Goal: Transaction & Acquisition: Book appointment/travel/reservation

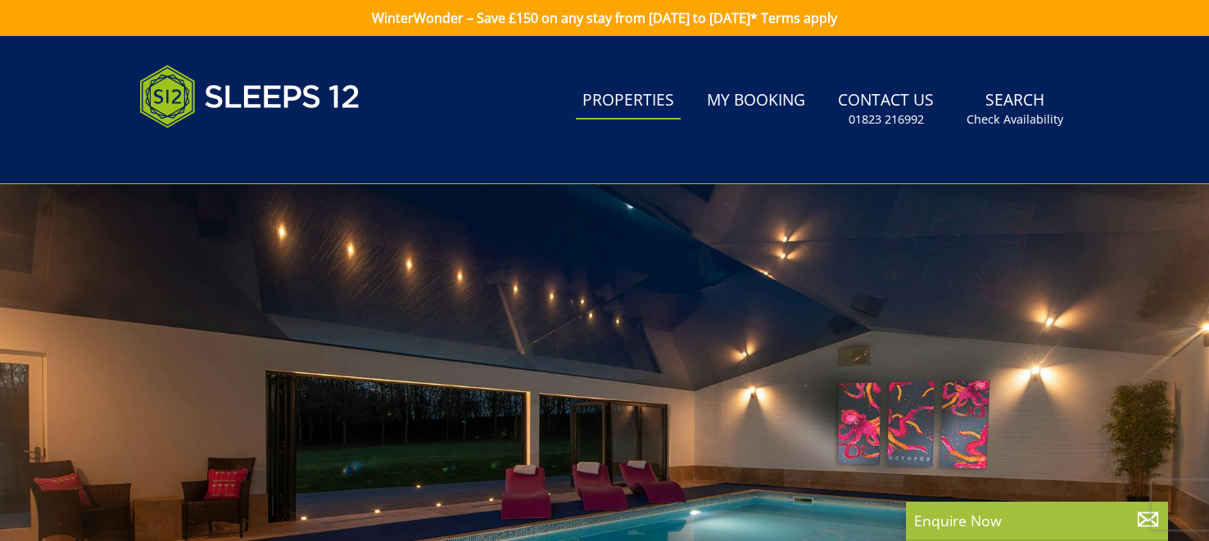
click at [645, 97] on link "Properties" at bounding box center [628, 101] width 105 height 37
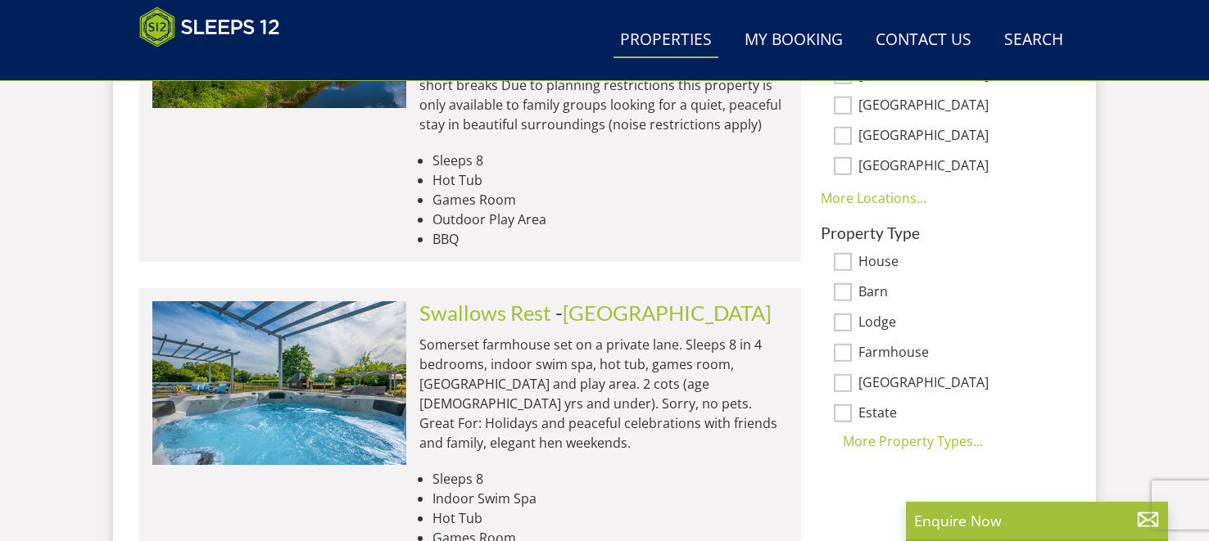
scroll to position [1224, 0]
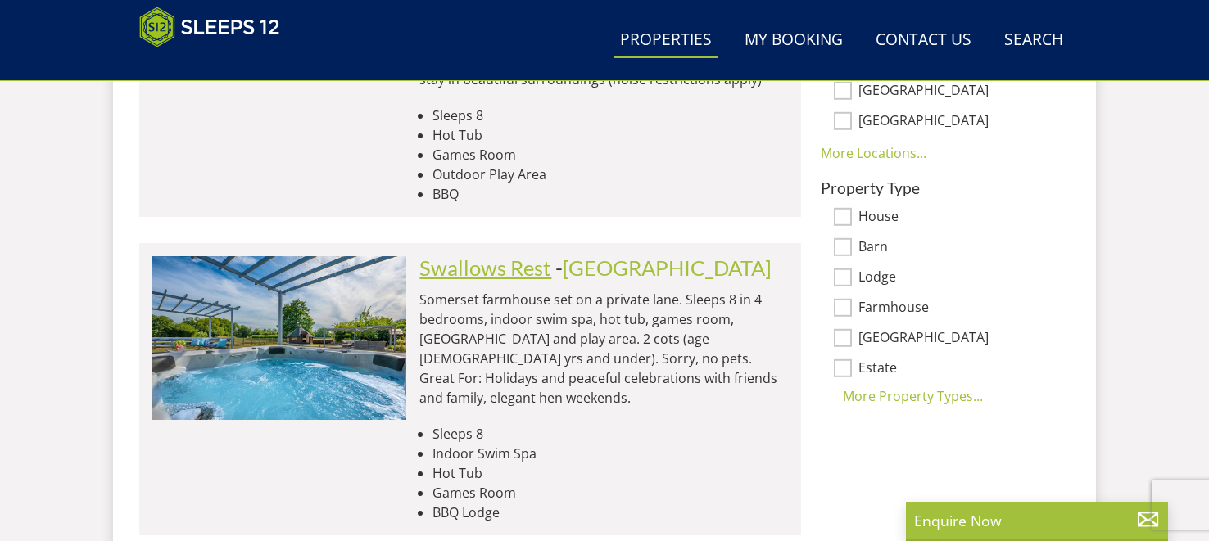
click at [456, 256] on link "Swallows Rest" at bounding box center [485, 268] width 132 height 25
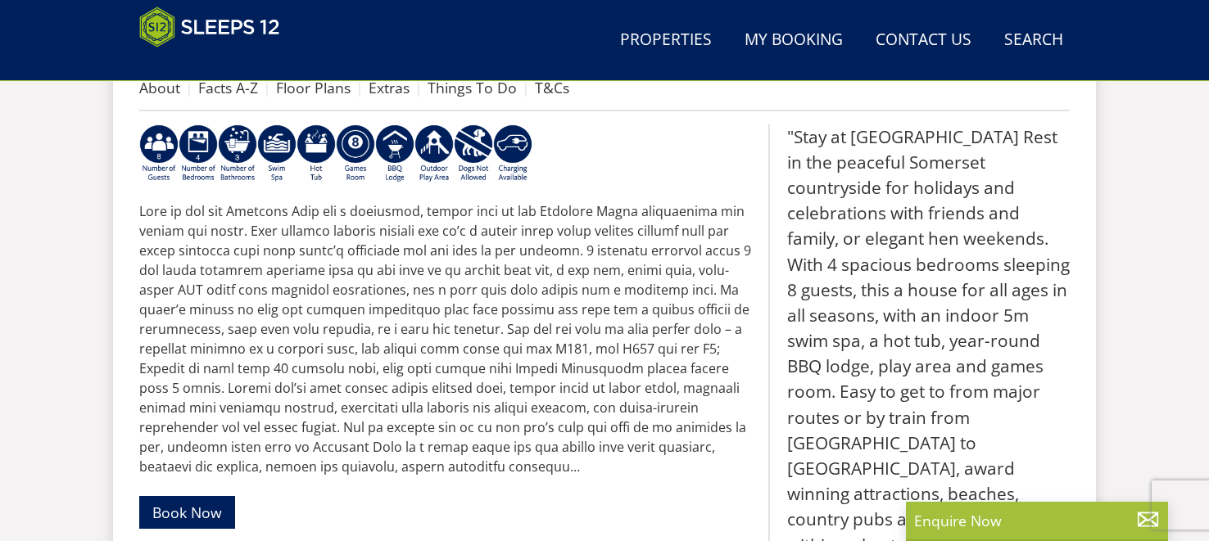
scroll to position [490, 0]
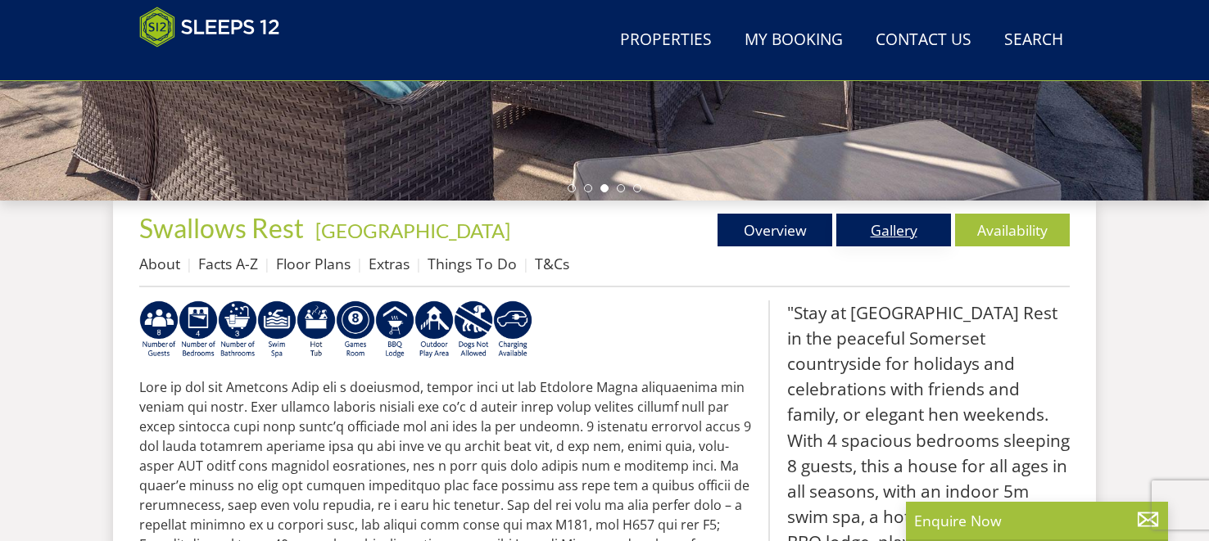
click at [889, 232] on link "Gallery" at bounding box center [893, 230] width 115 height 33
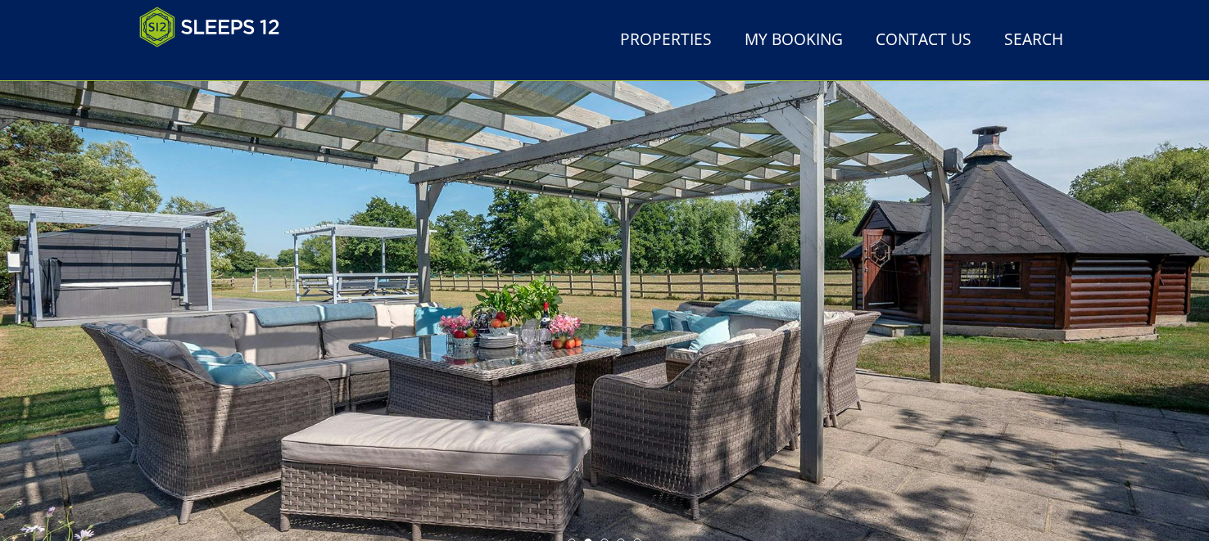
scroll to position [175, 0]
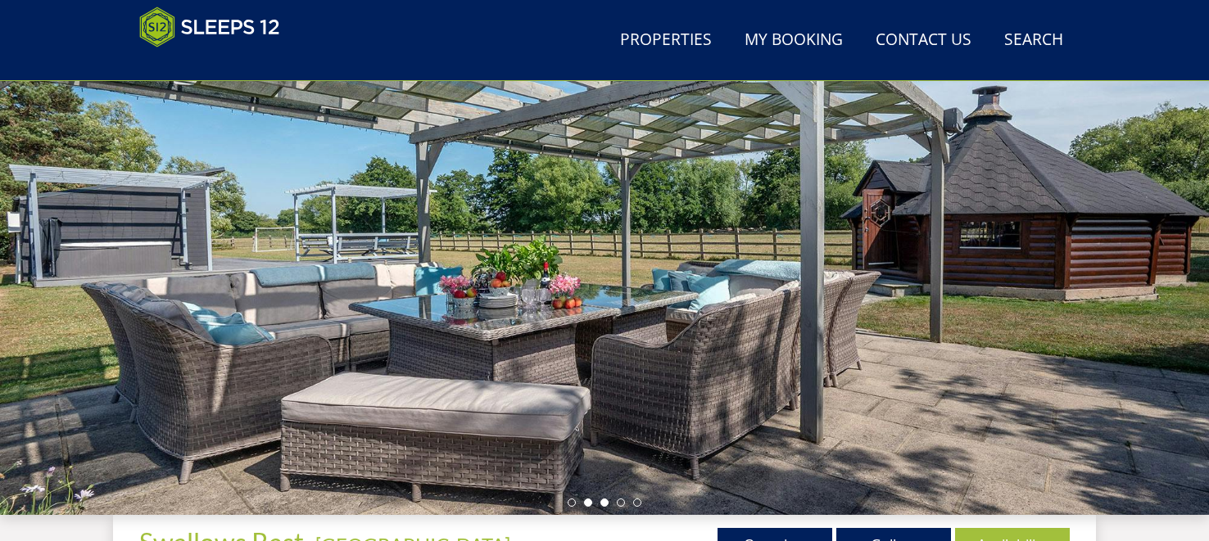
click at [603, 503] on li at bounding box center [604, 503] width 8 height 8
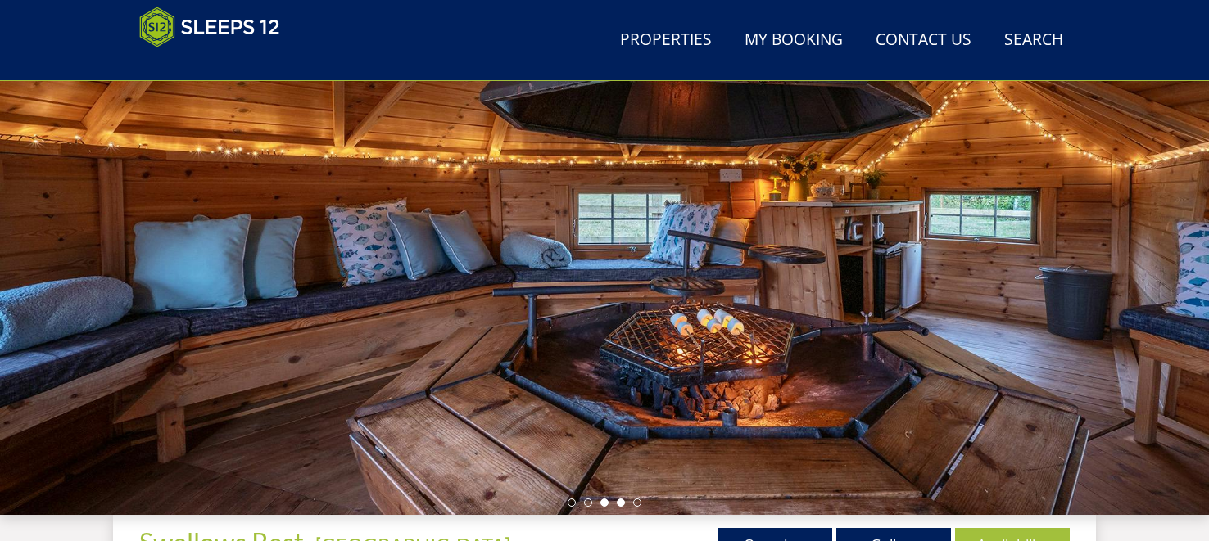
click at [619, 505] on li at bounding box center [621, 503] width 8 height 8
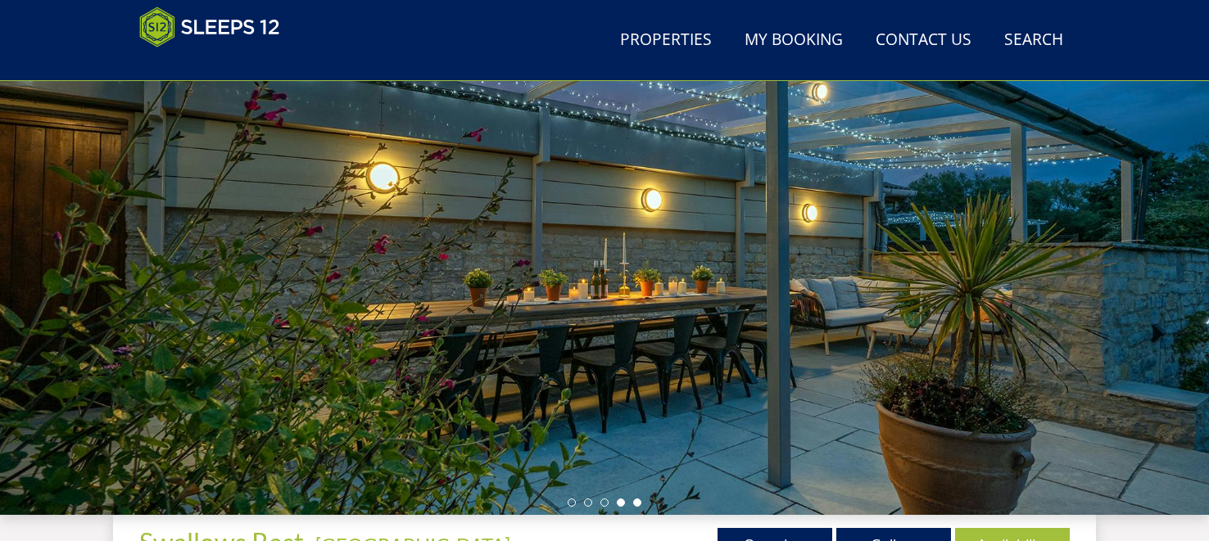
click at [637, 504] on li at bounding box center [637, 503] width 8 height 8
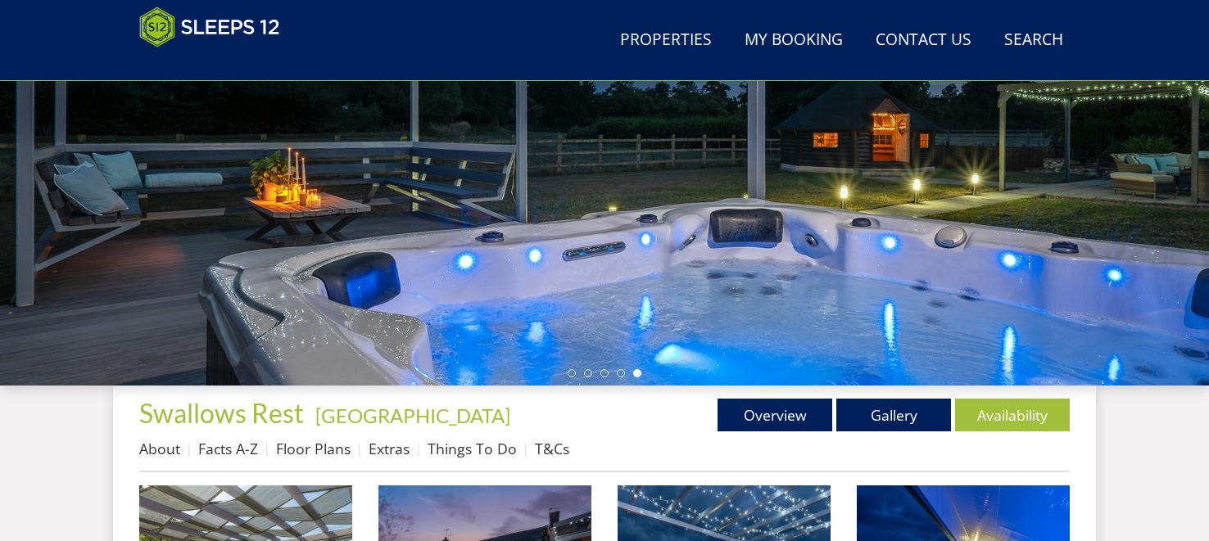
scroll to position [310, 0]
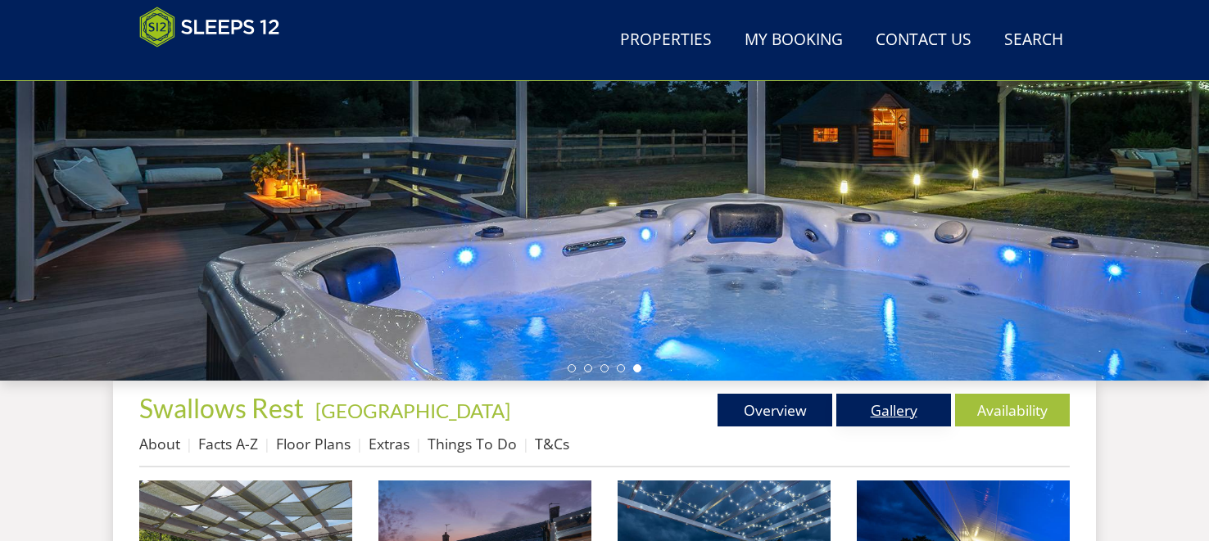
click at [898, 411] on link "Gallery" at bounding box center [893, 410] width 115 height 33
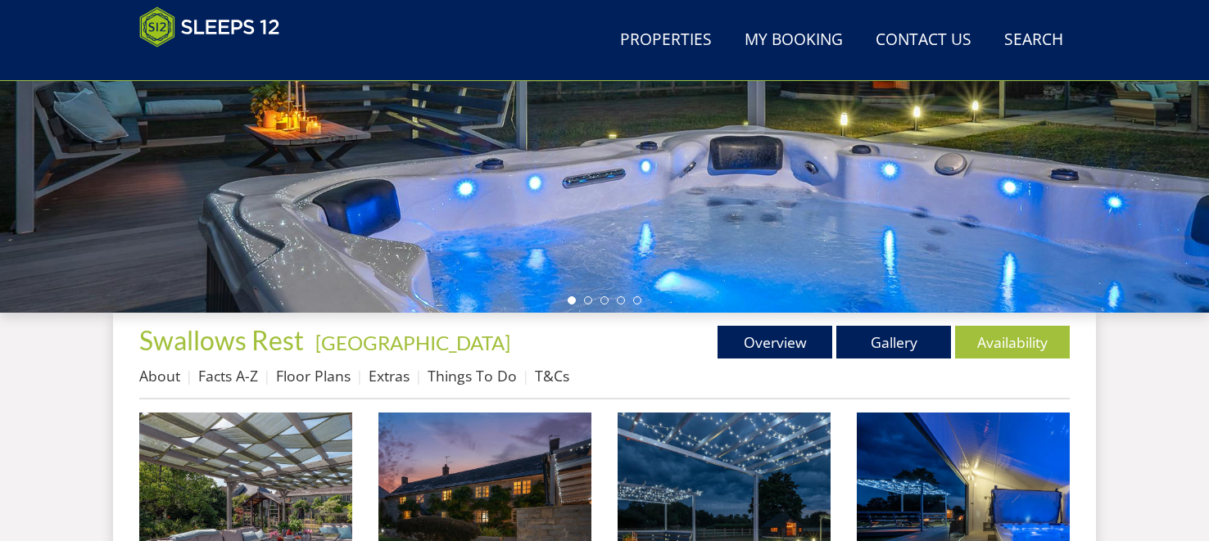
scroll to position [392, 0]
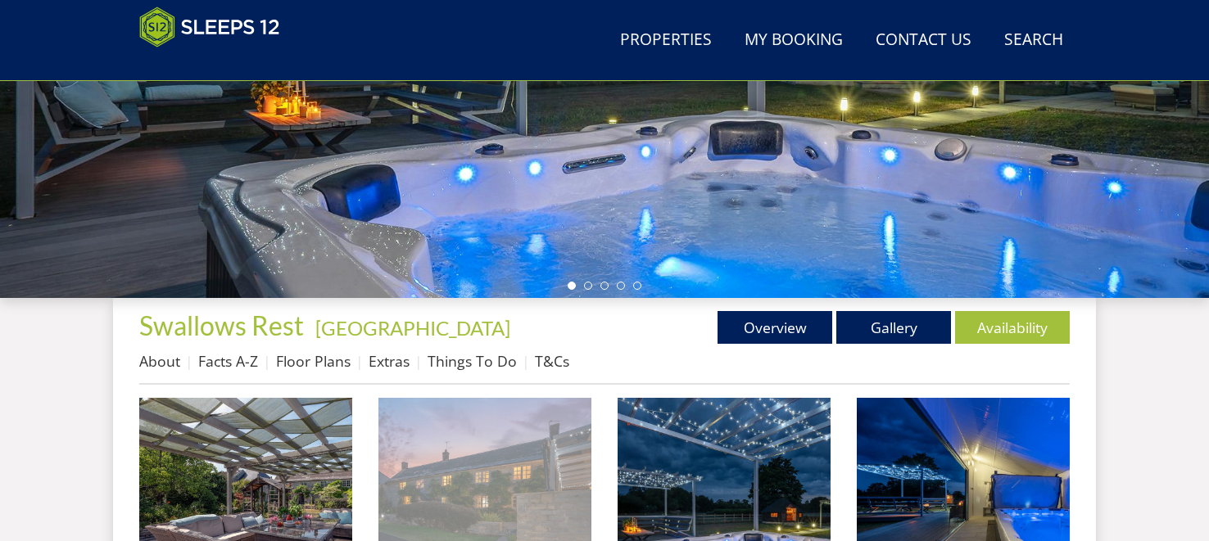
click at [480, 462] on img at bounding box center [484, 504] width 213 height 213
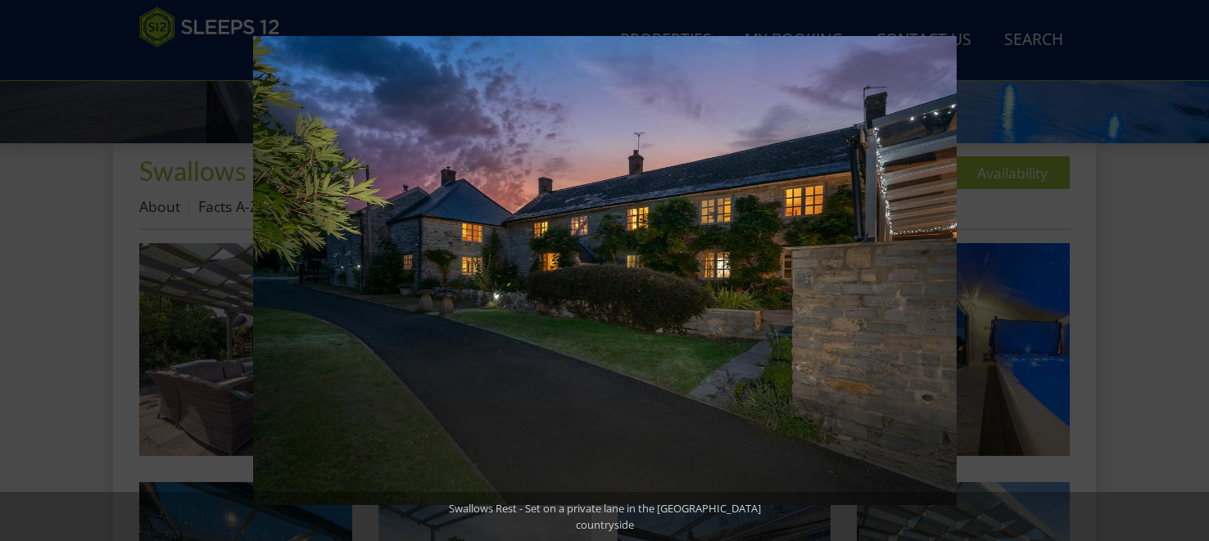
scroll to position [556, 0]
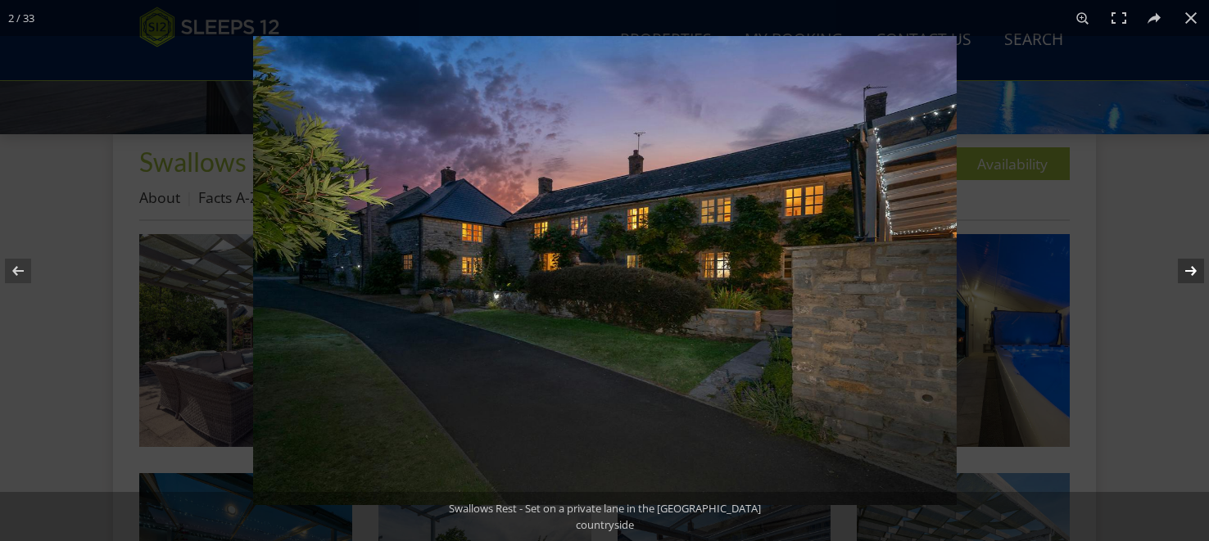
click at [1192, 274] on button at bounding box center [1179, 271] width 57 height 82
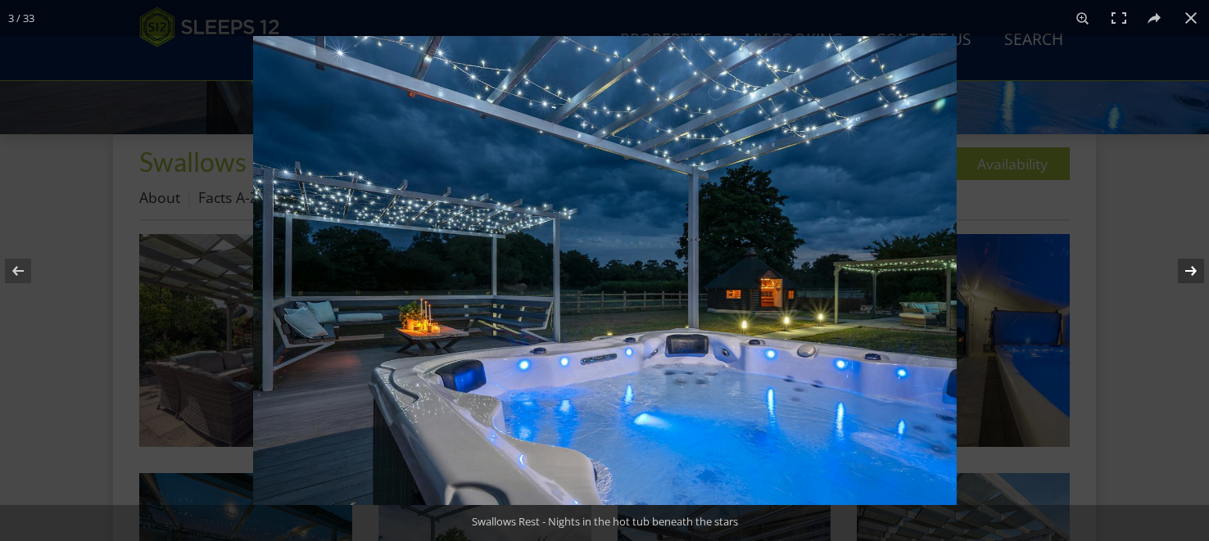
click at [1192, 274] on button at bounding box center [1179, 271] width 57 height 82
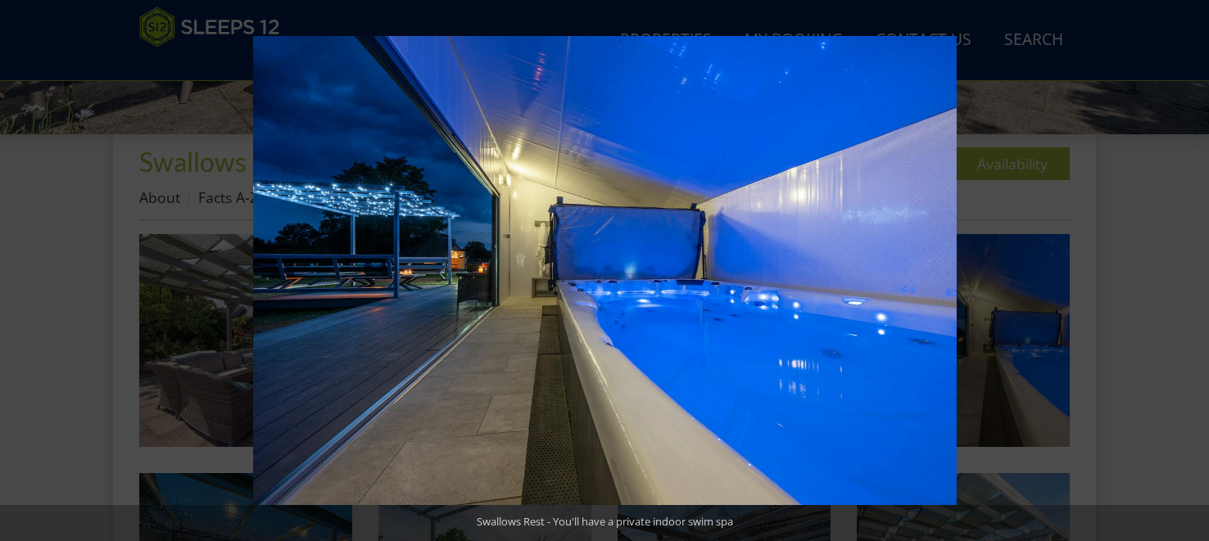
click at [1192, 274] on button at bounding box center [1179, 271] width 57 height 82
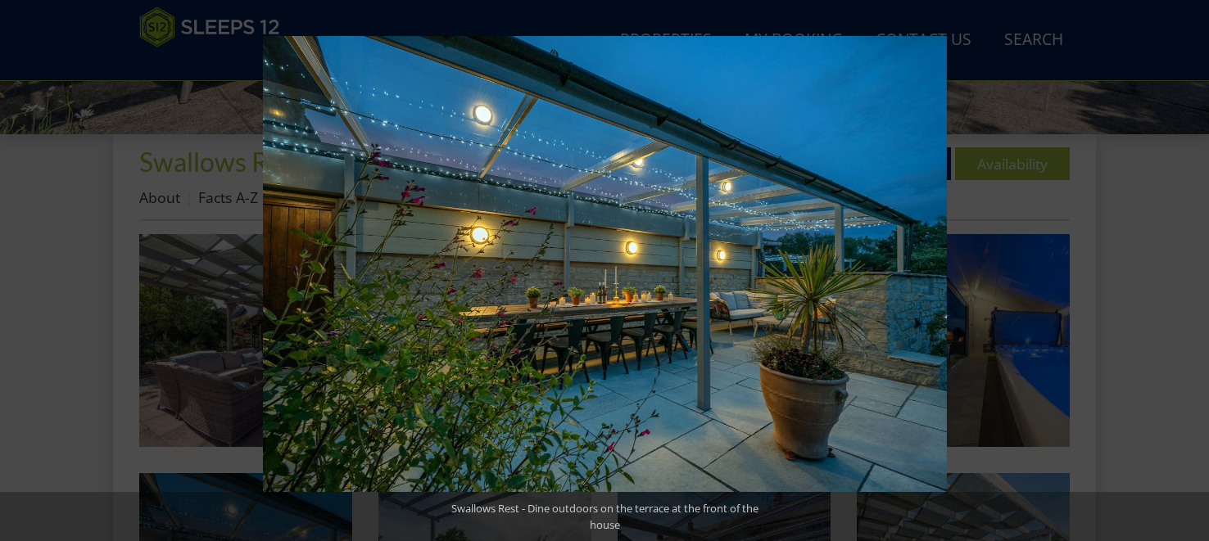
click at [1192, 274] on button at bounding box center [1179, 271] width 57 height 82
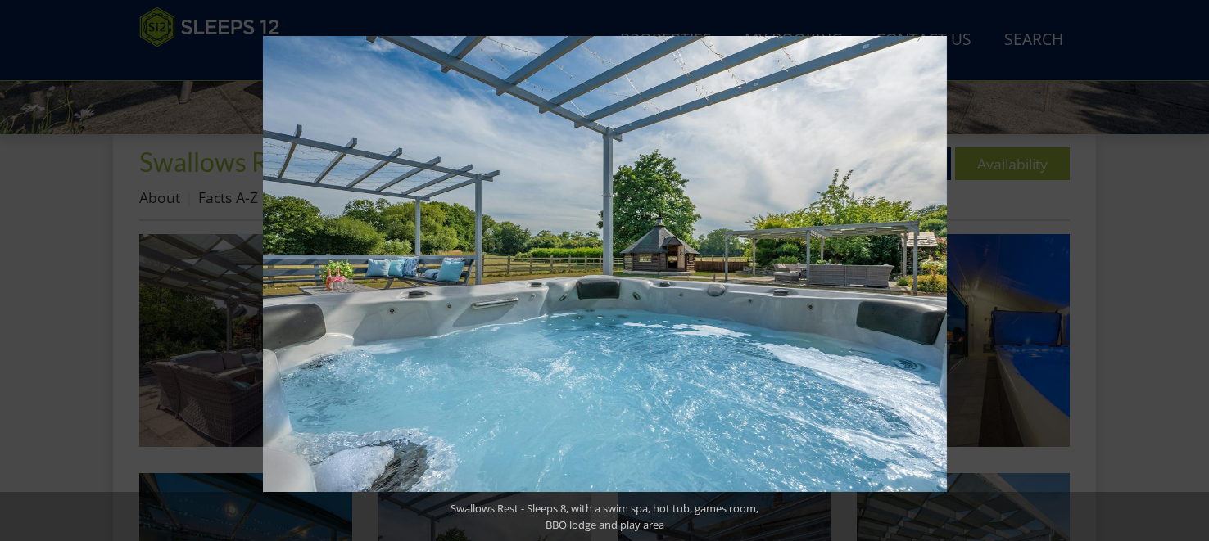
click at [1192, 274] on button at bounding box center [1179, 271] width 57 height 82
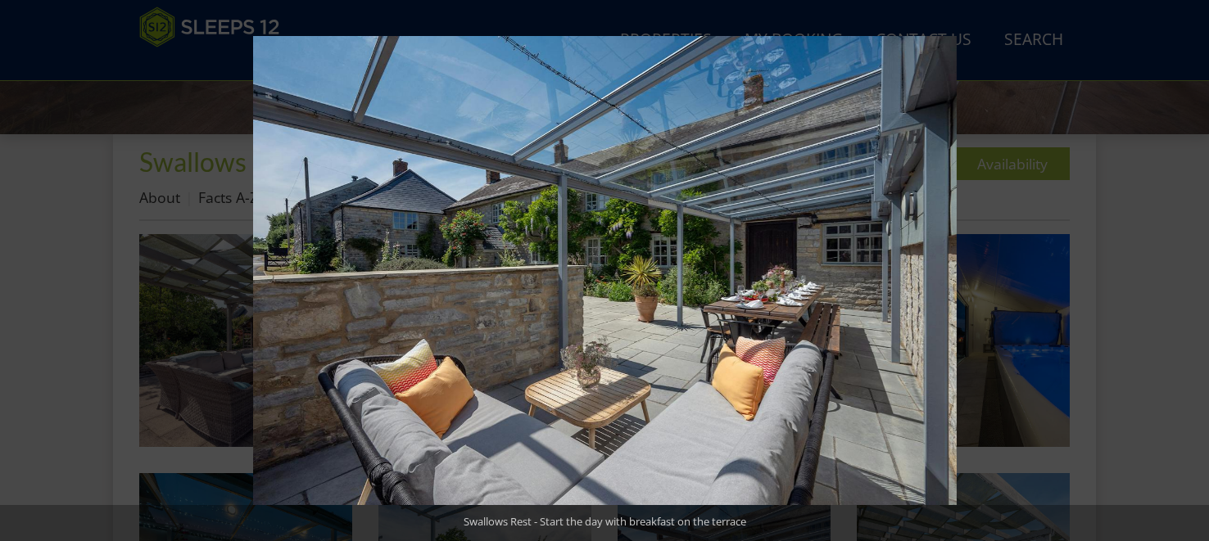
click at [1192, 274] on button at bounding box center [1179, 271] width 57 height 82
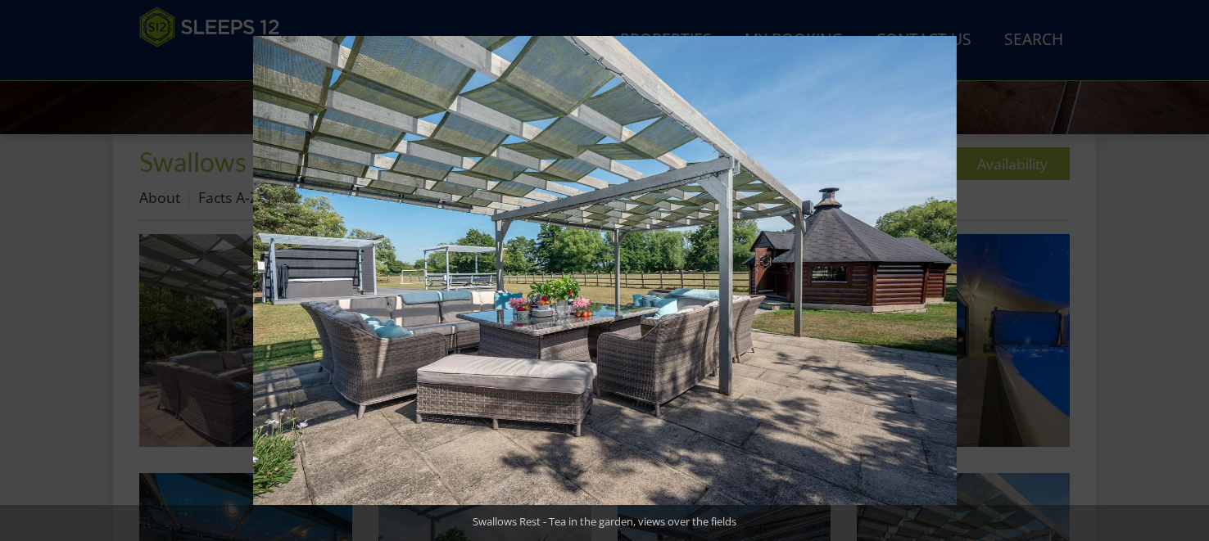
click at [1192, 274] on button at bounding box center [1179, 271] width 57 height 82
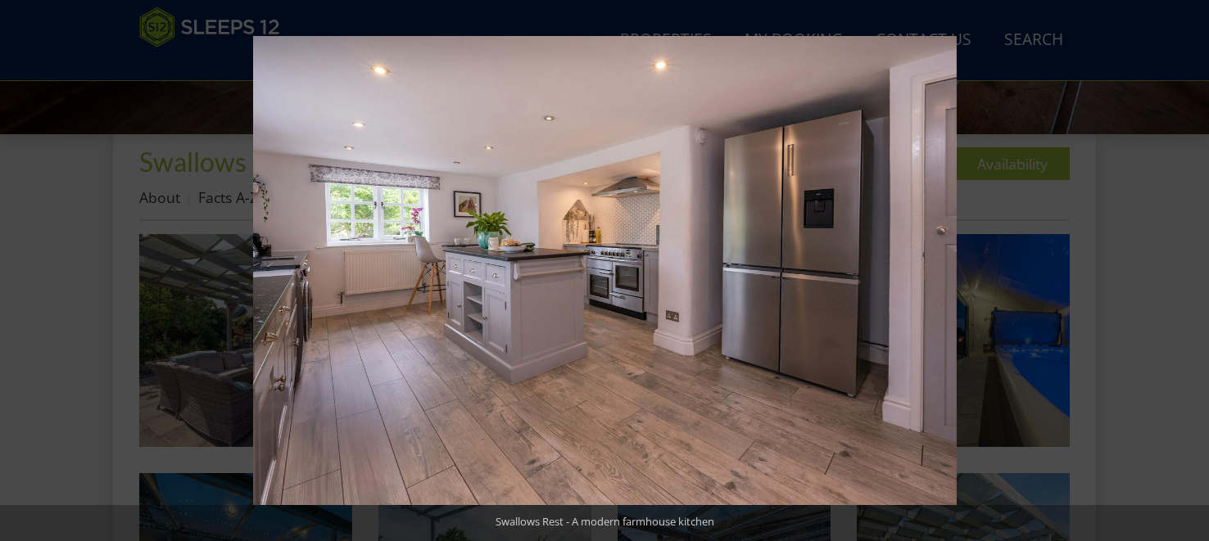
click at [1192, 274] on button at bounding box center [1179, 271] width 57 height 82
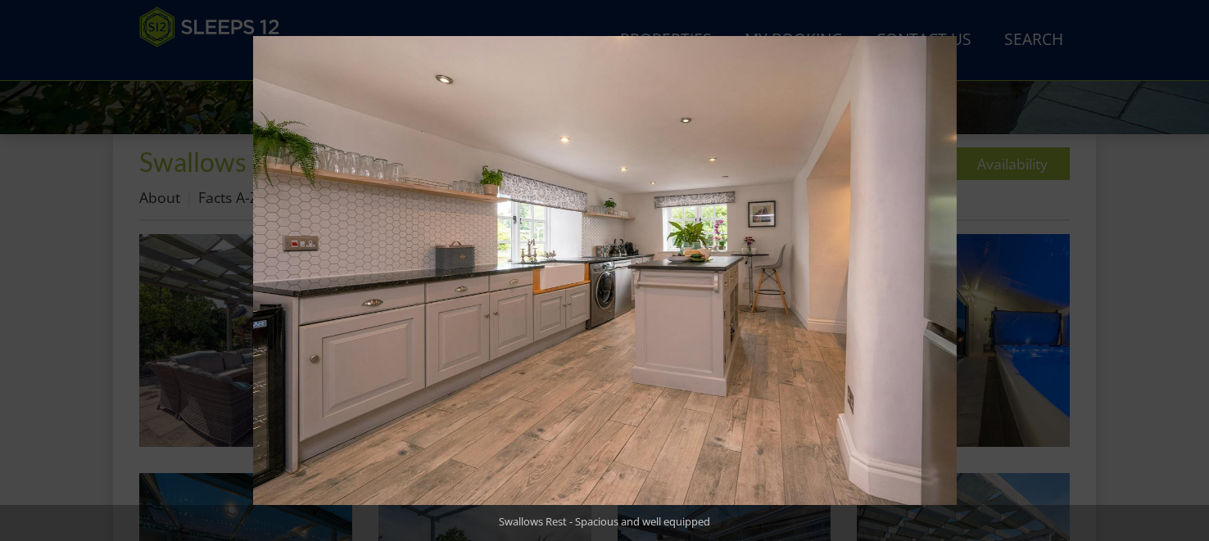
click at [1192, 274] on button at bounding box center [1179, 271] width 57 height 82
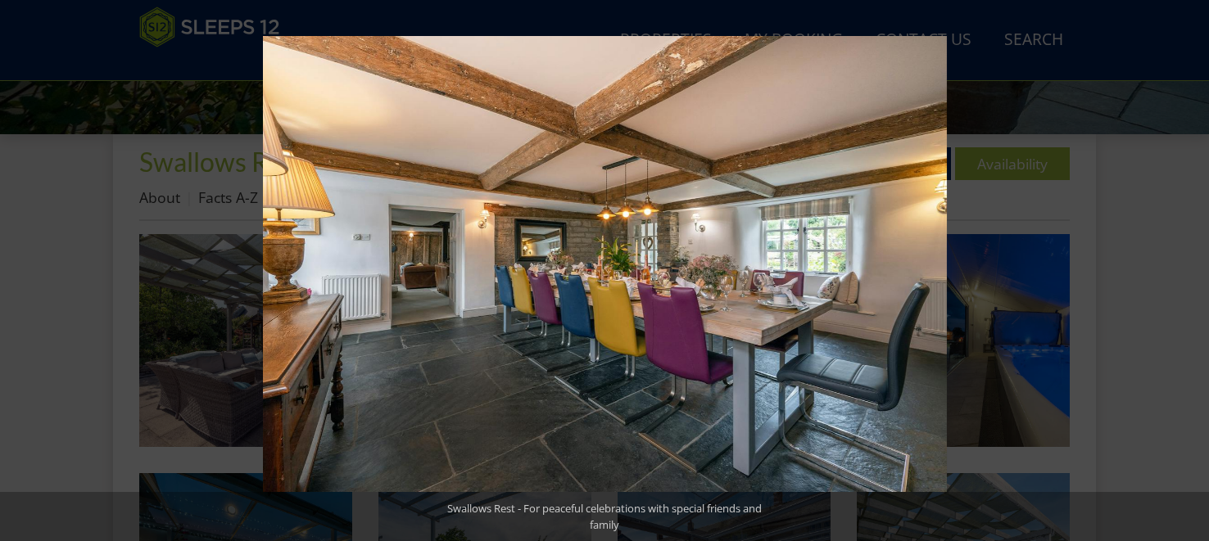
click at [1192, 274] on button at bounding box center [1179, 271] width 57 height 82
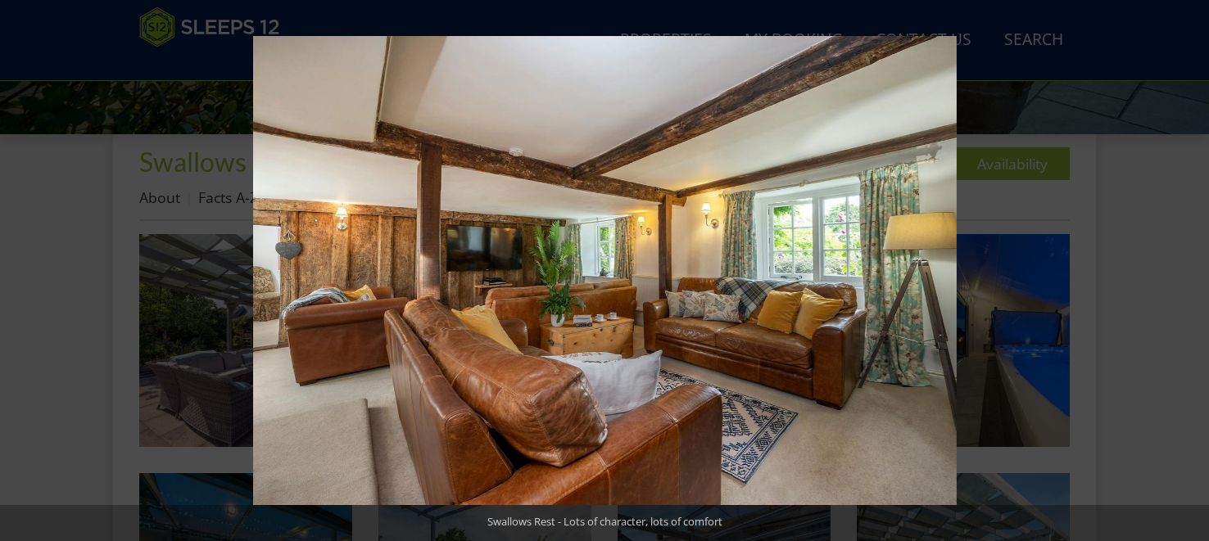
click at [1192, 274] on button at bounding box center [1179, 271] width 57 height 82
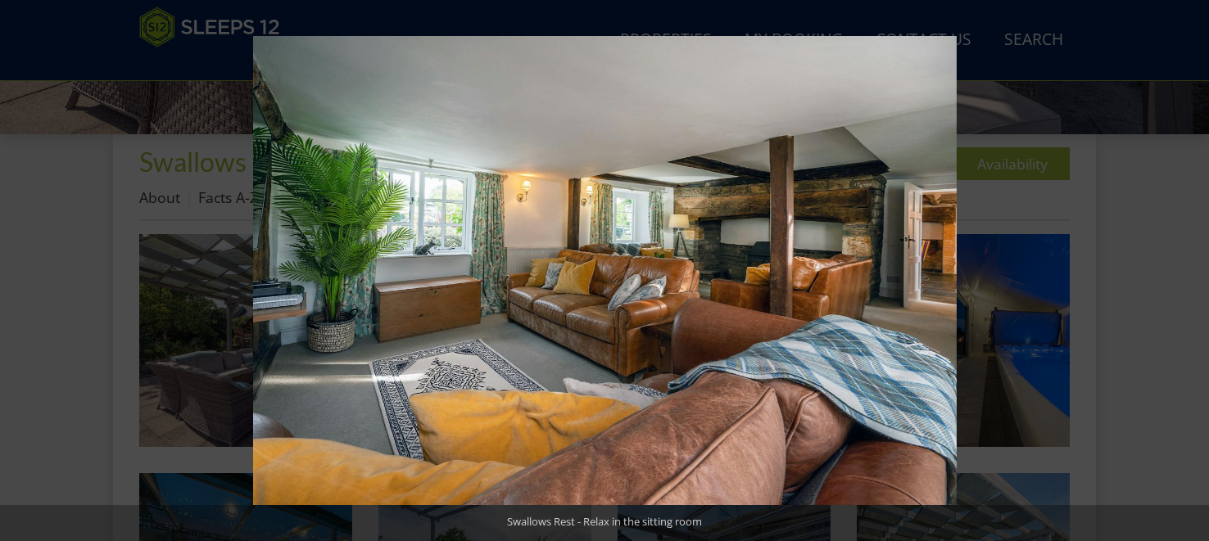
click at [1192, 274] on button at bounding box center [1179, 271] width 57 height 82
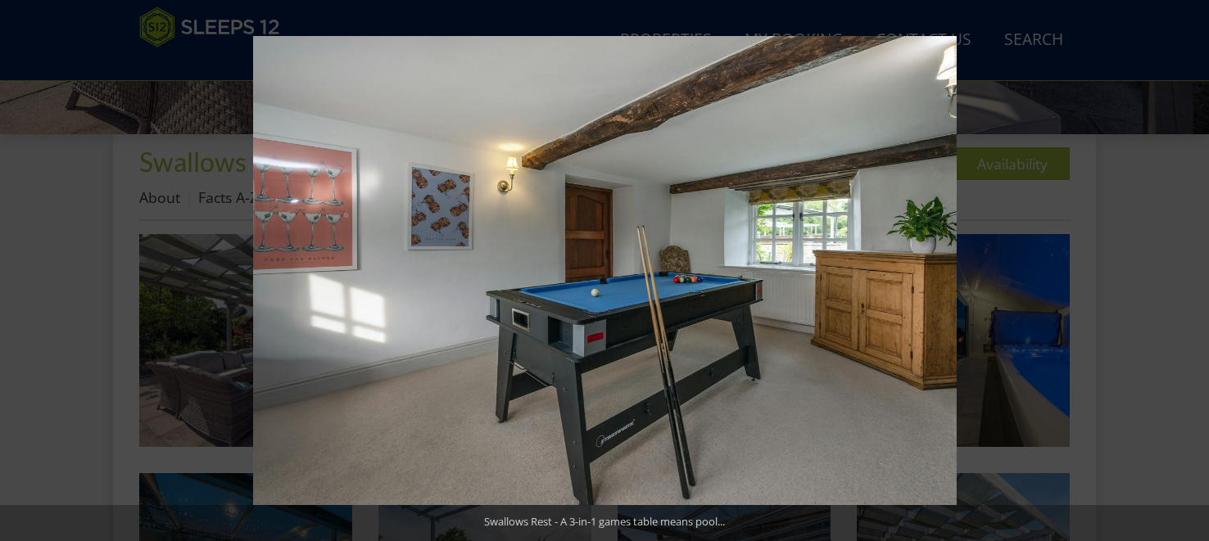
click at [1192, 274] on button at bounding box center [1179, 271] width 57 height 82
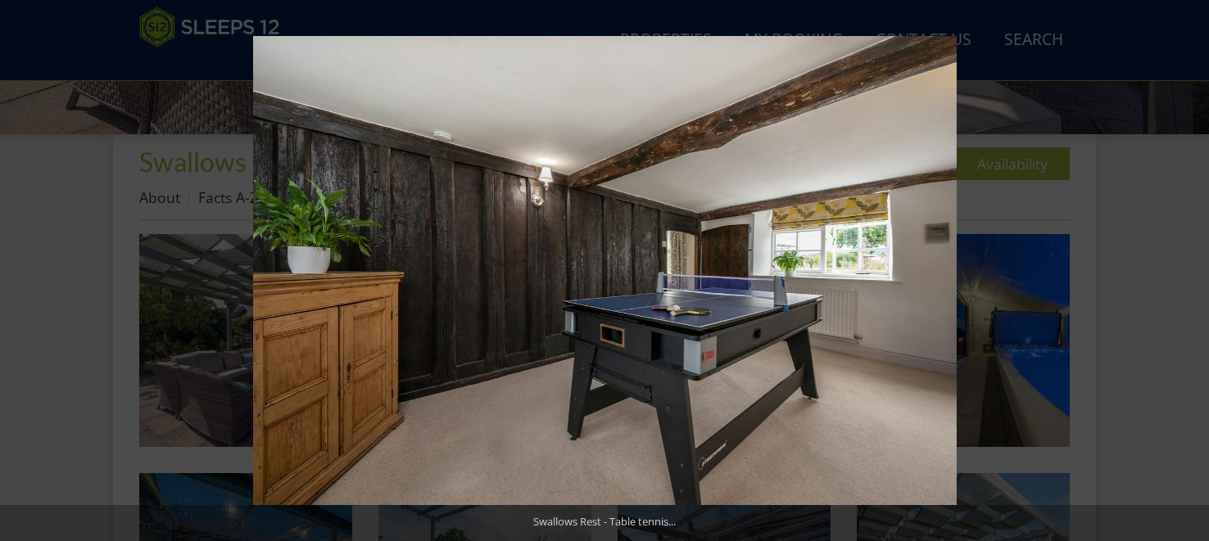
click at [1192, 274] on button at bounding box center [1179, 271] width 57 height 82
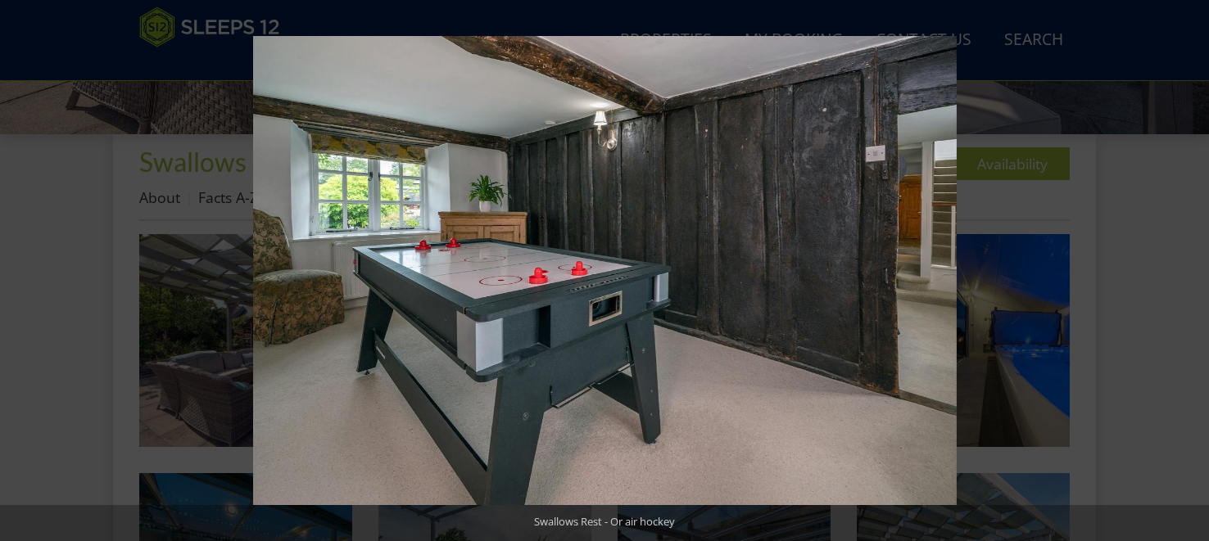
click at [1192, 274] on button at bounding box center [1179, 271] width 57 height 82
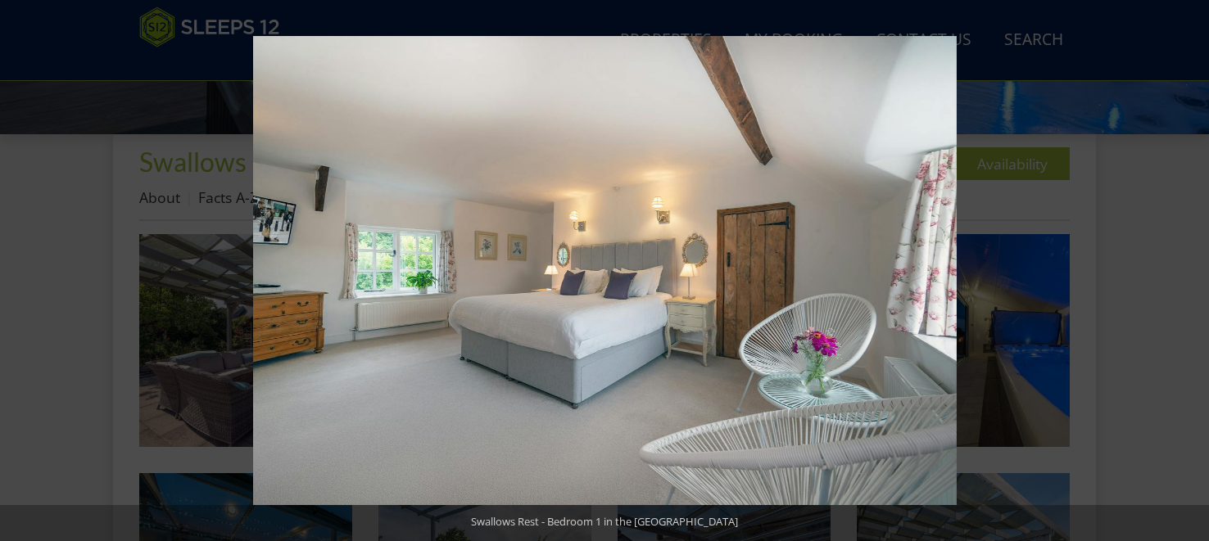
click at [1192, 274] on button at bounding box center [1179, 271] width 57 height 82
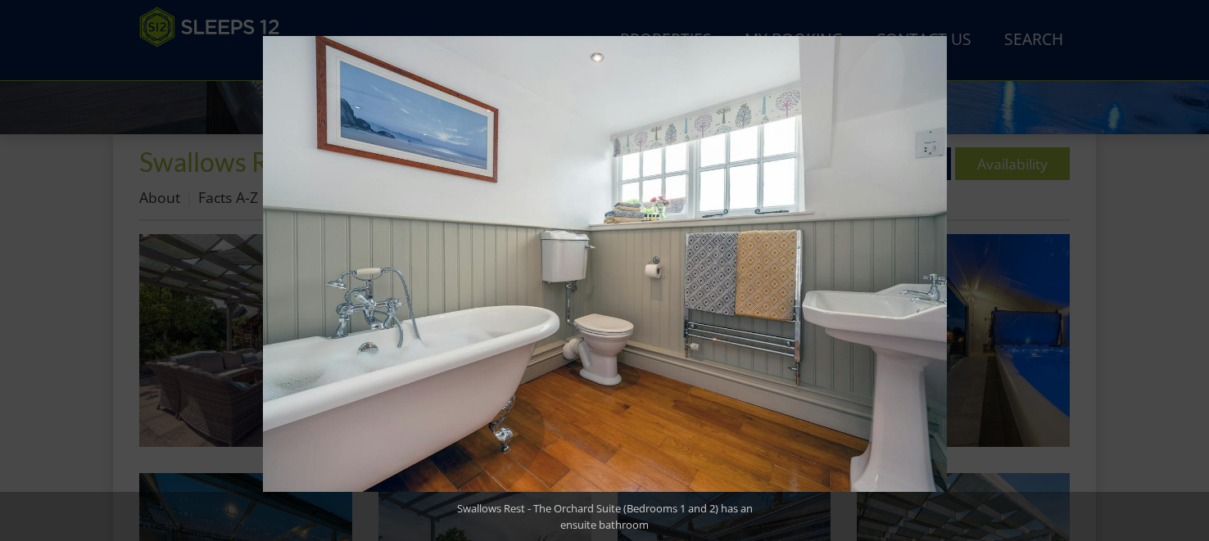
click at [1192, 274] on button at bounding box center [1179, 271] width 57 height 82
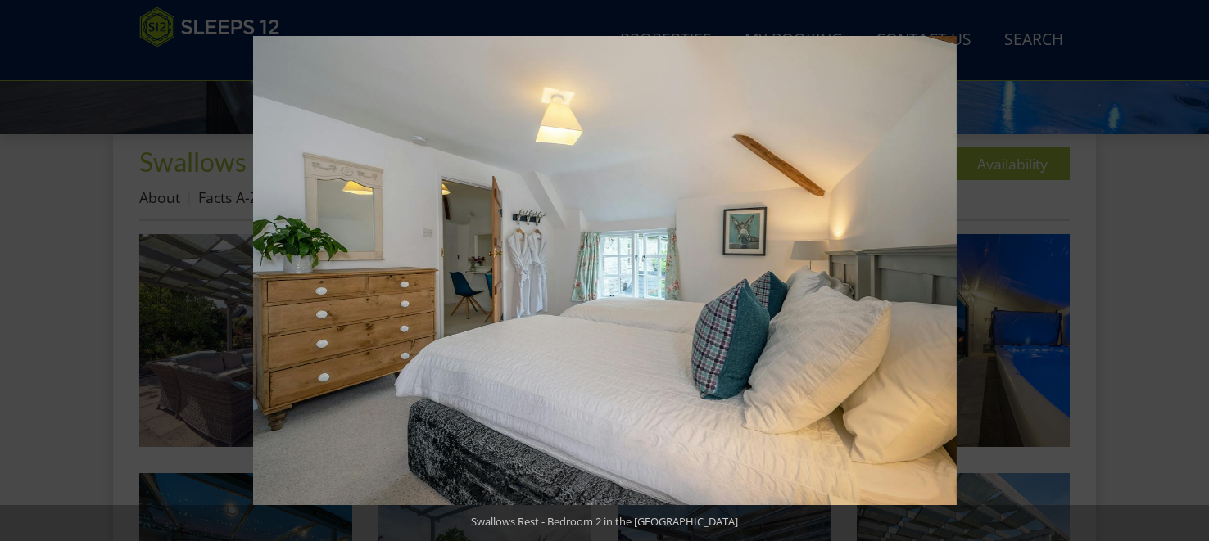
click at [1192, 274] on button at bounding box center [1179, 271] width 57 height 82
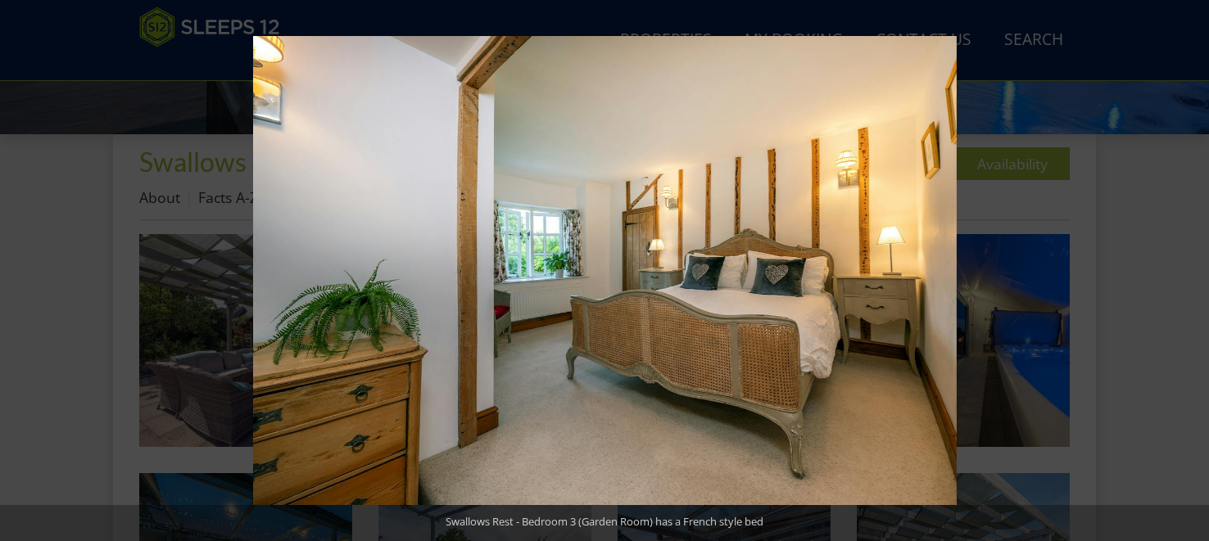
click at [1192, 274] on button at bounding box center [1179, 271] width 57 height 82
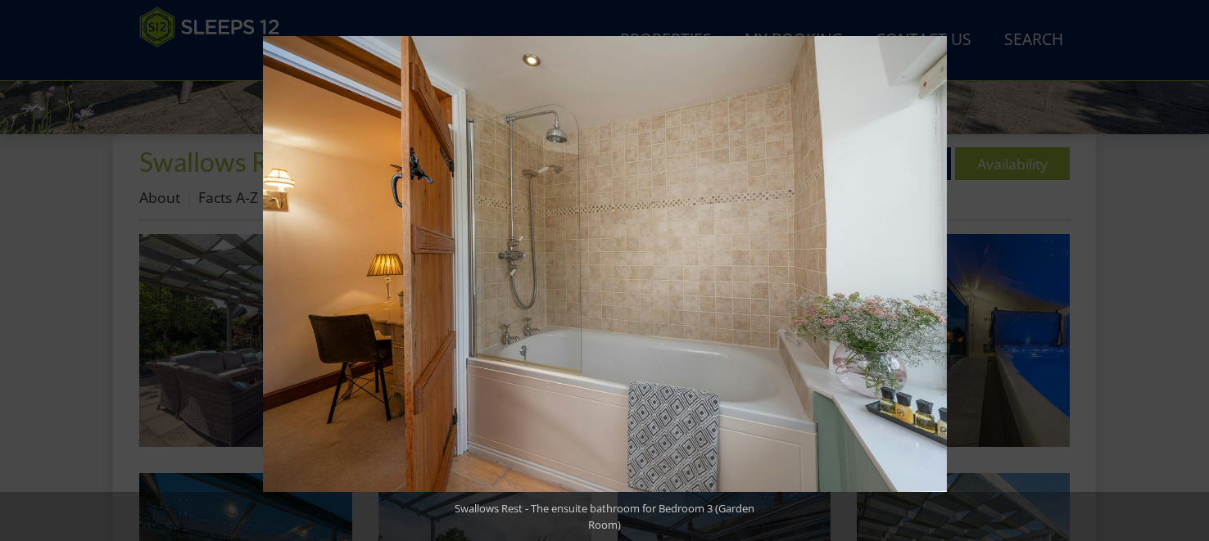
click at [1192, 274] on button at bounding box center [1179, 271] width 57 height 82
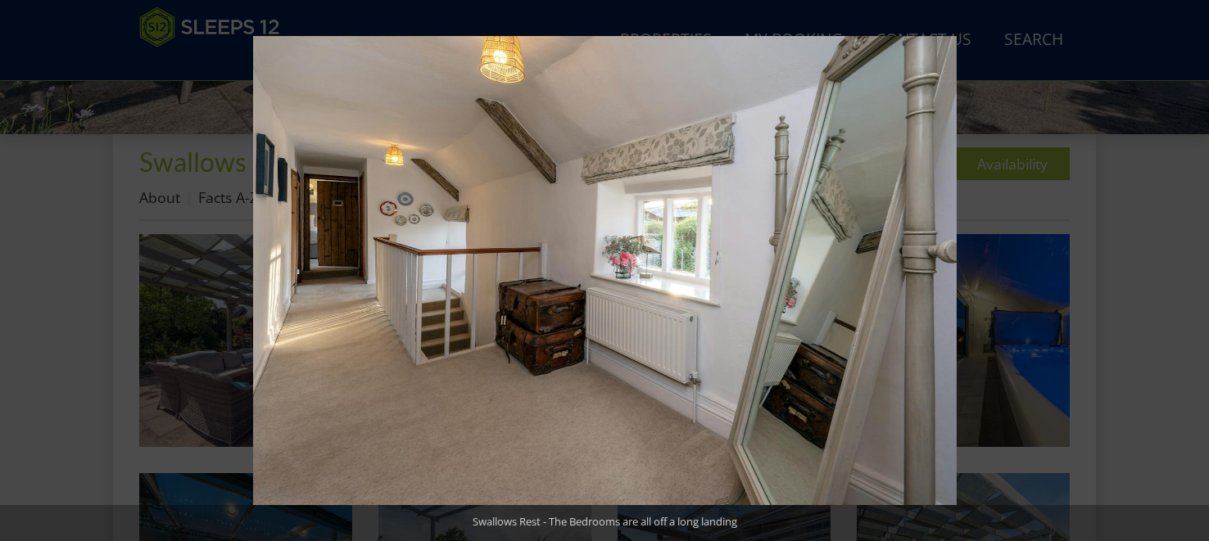
click at [1192, 274] on button at bounding box center [1179, 271] width 57 height 82
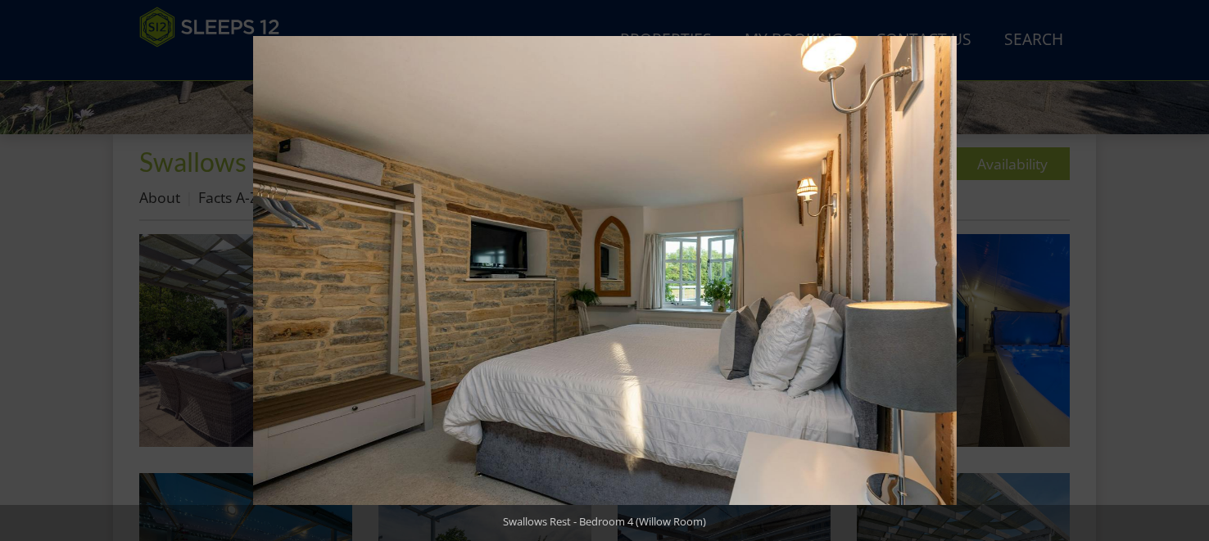
click at [1192, 274] on button at bounding box center [1179, 271] width 57 height 82
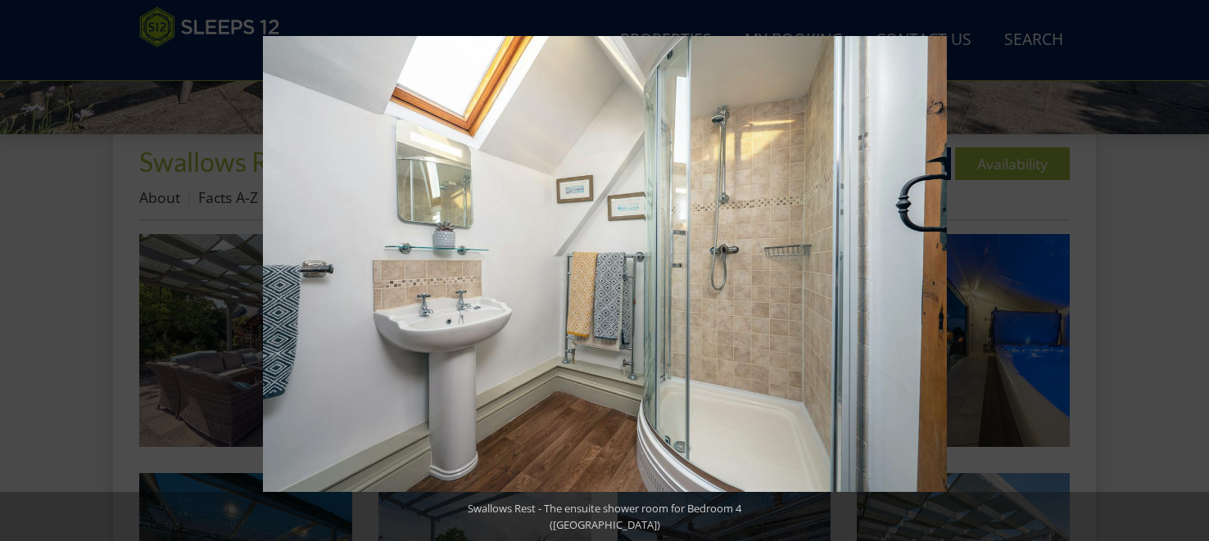
click at [1192, 274] on button at bounding box center [1179, 271] width 57 height 82
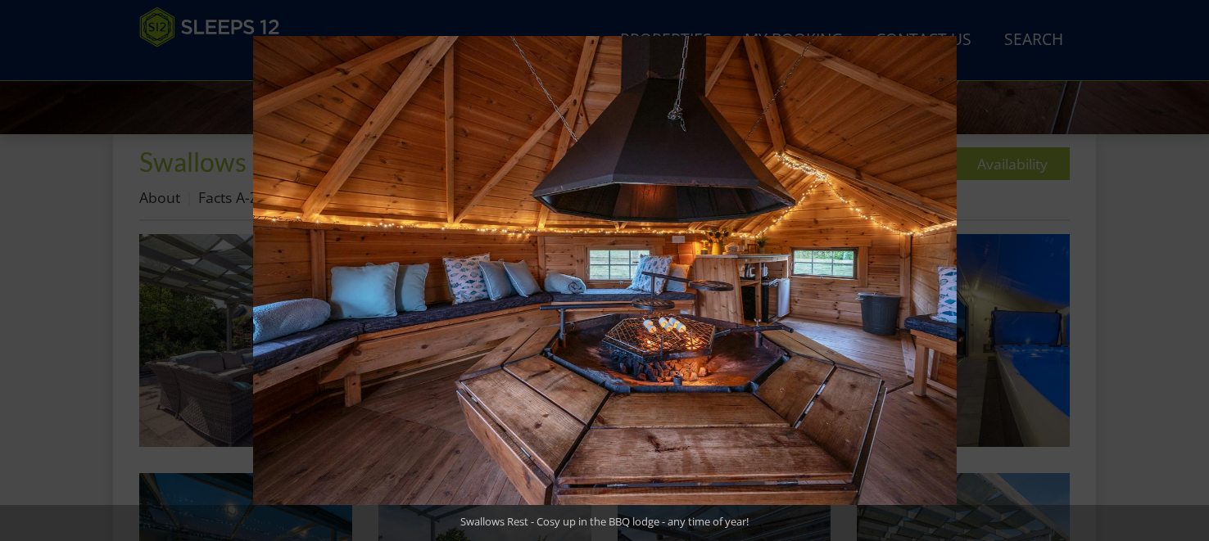
click at [1192, 274] on button at bounding box center [1179, 271] width 57 height 82
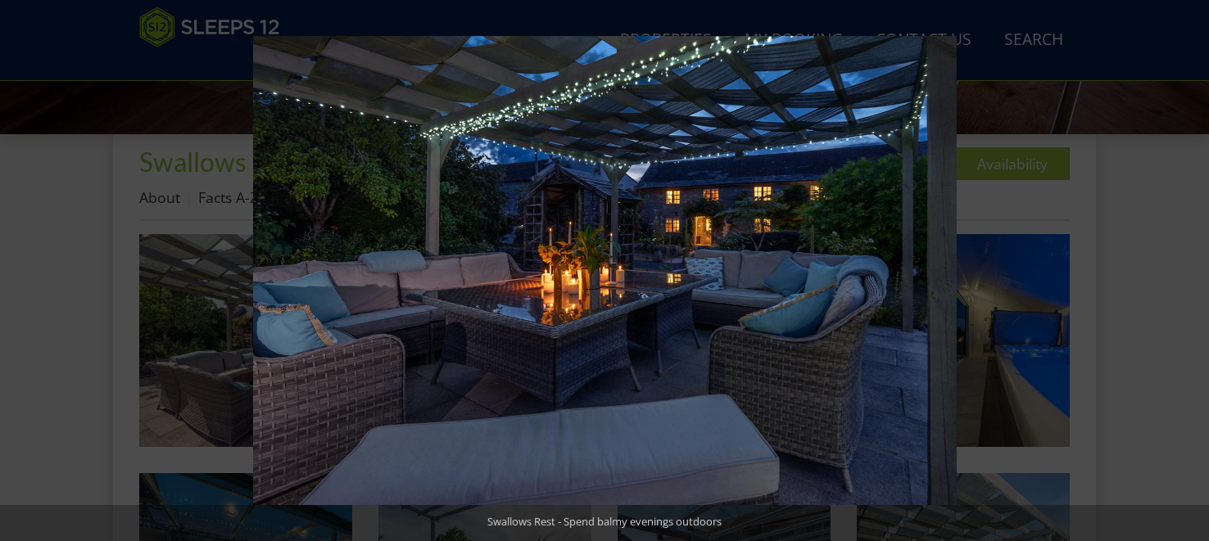
click at [1192, 274] on button at bounding box center [1179, 271] width 57 height 82
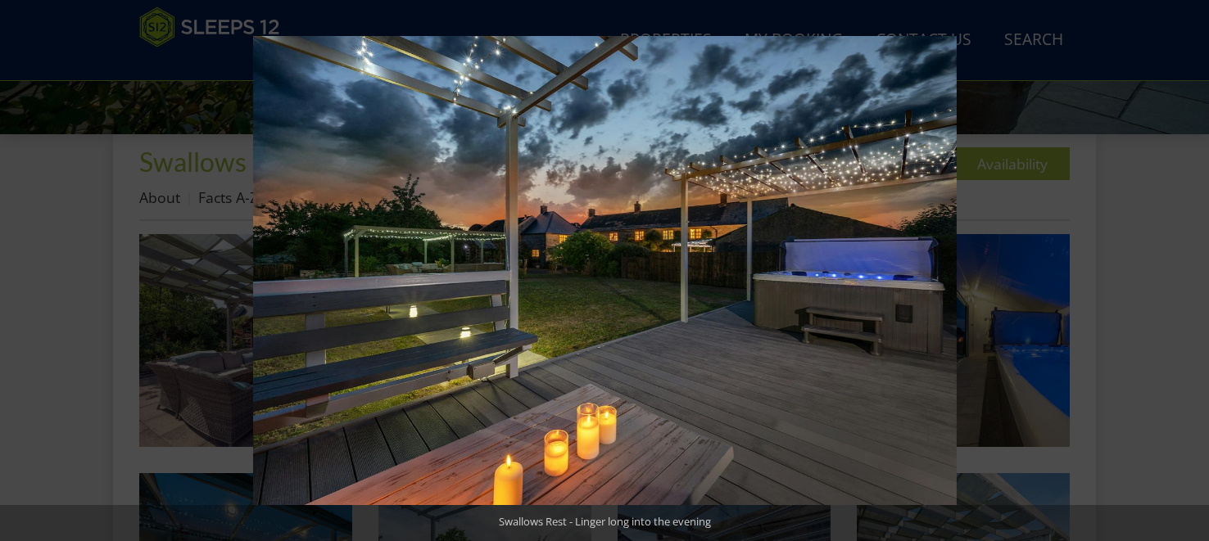
click at [1192, 274] on button at bounding box center [1179, 271] width 57 height 82
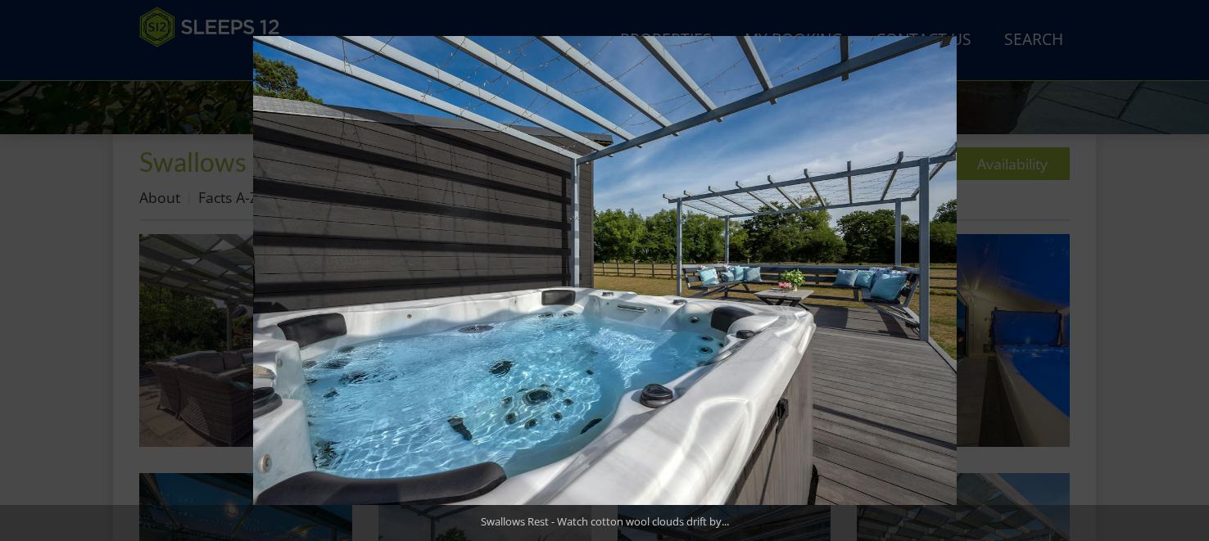
click at [1192, 274] on button at bounding box center [1179, 271] width 57 height 82
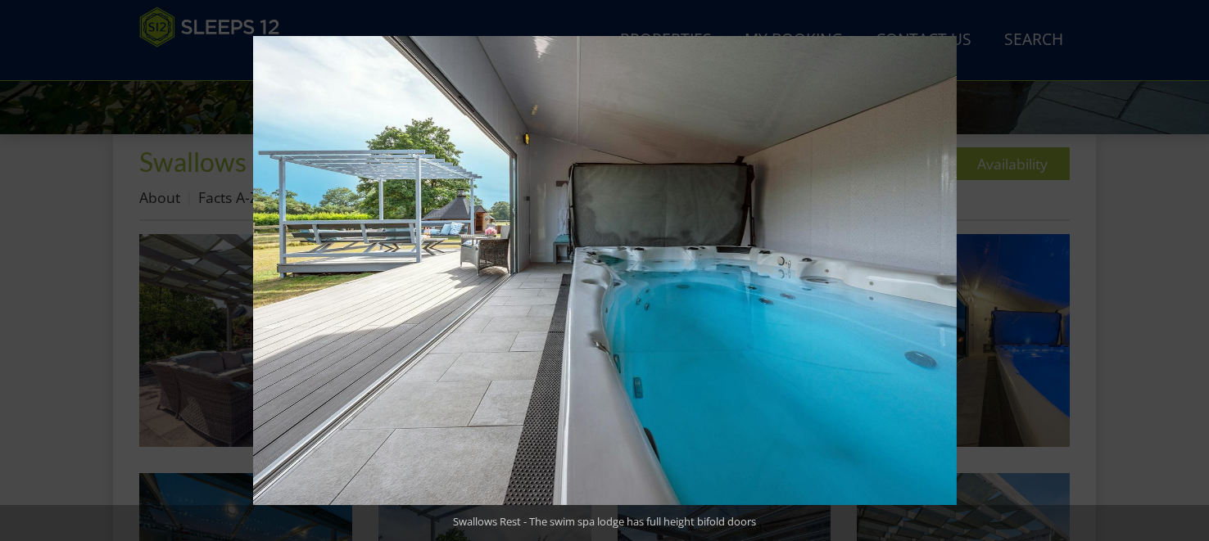
click at [1192, 274] on button at bounding box center [1179, 271] width 57 height 82
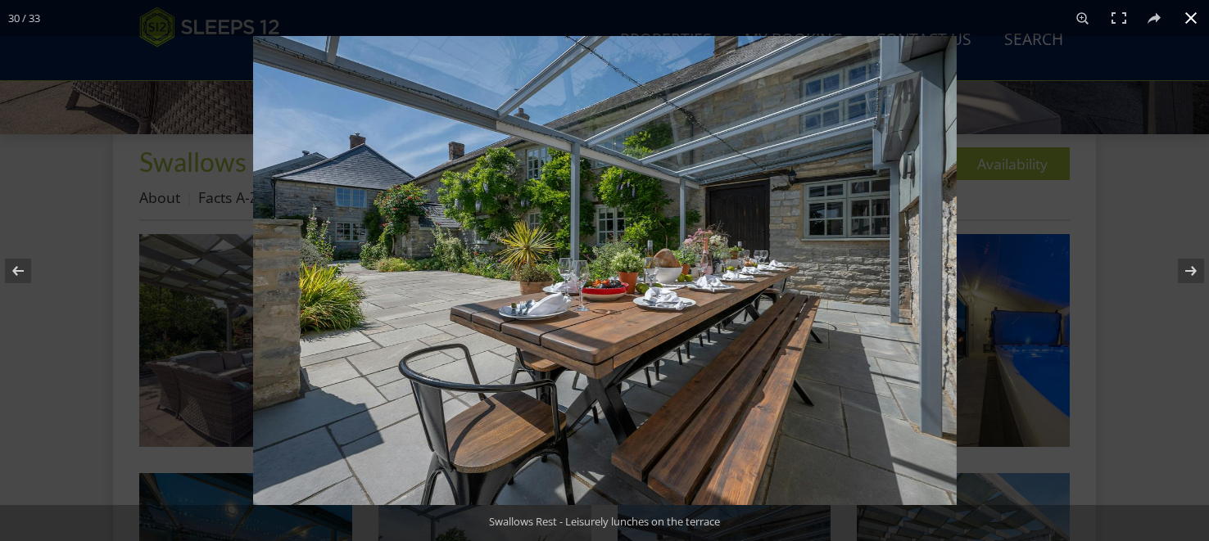
click at [1192, 17] on button at bounding box center [1191, 18] width 36 height 36
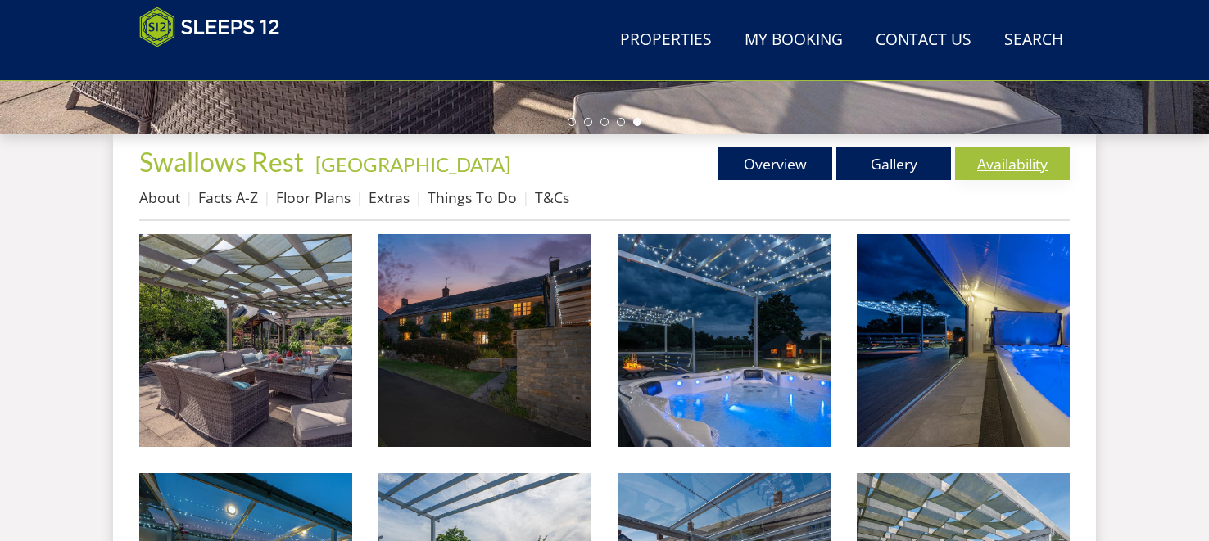
click at [1022, 160] on link "Availability" at bounding box center [1012, 163] width 115 height 33
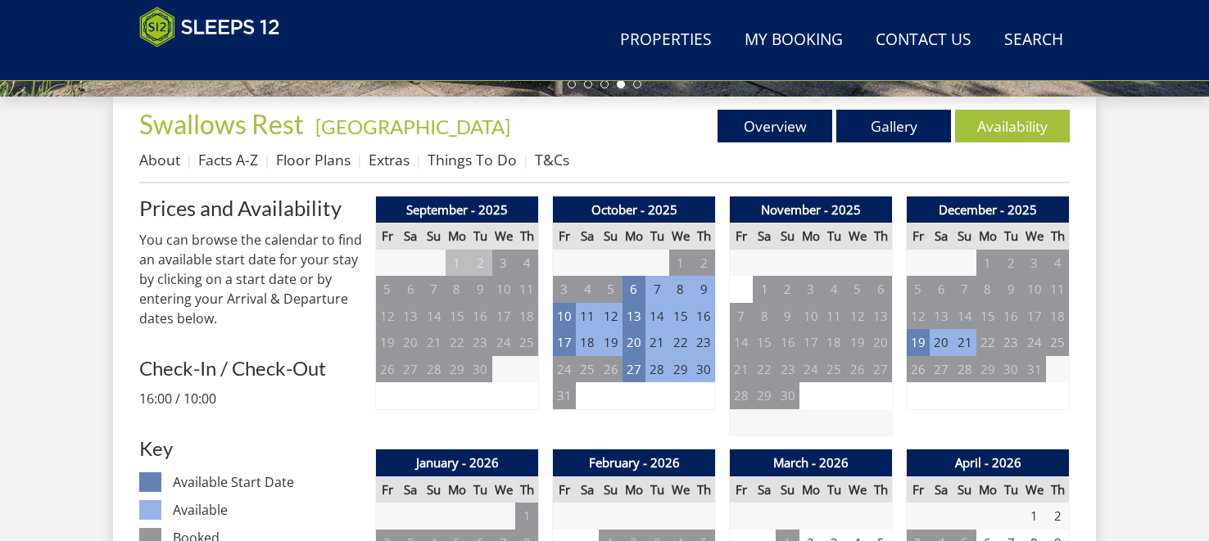
scroll to position [590, 0]
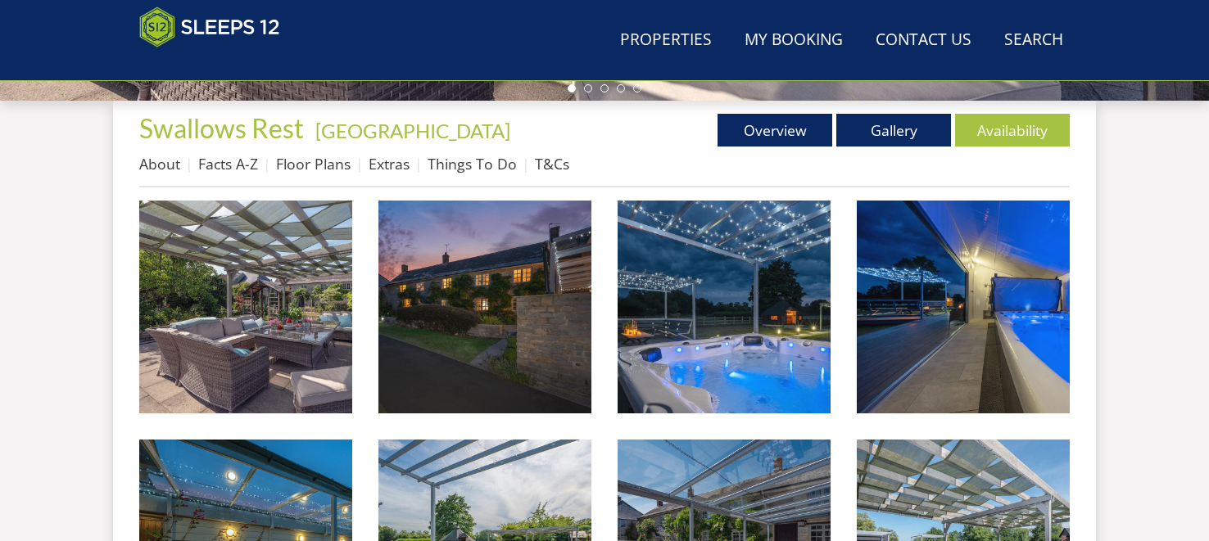
scroll to position [556, 0]
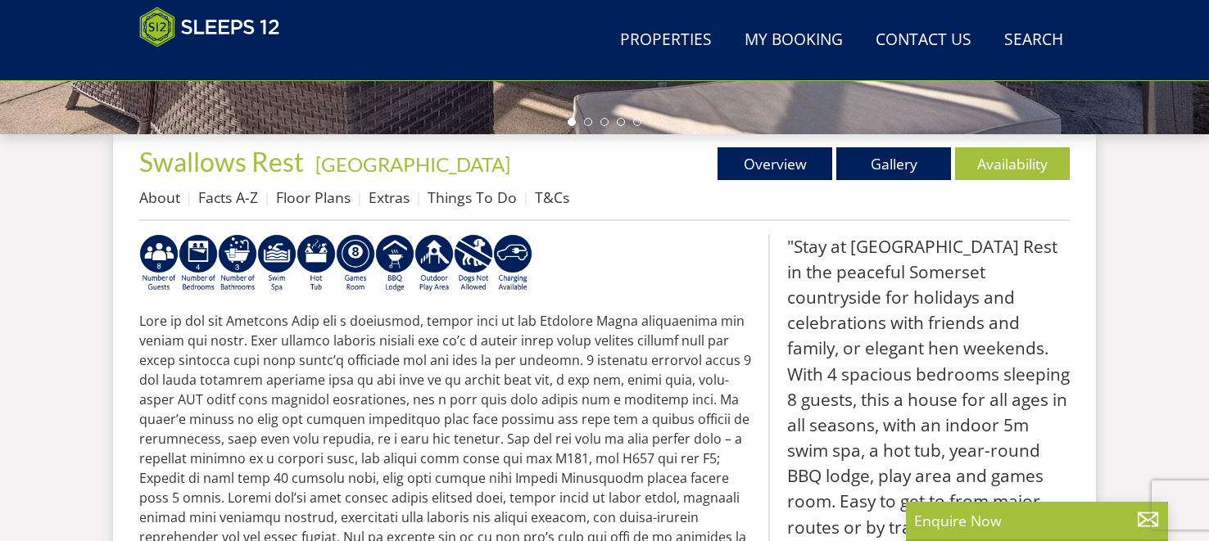
scroll to position [490, 0]
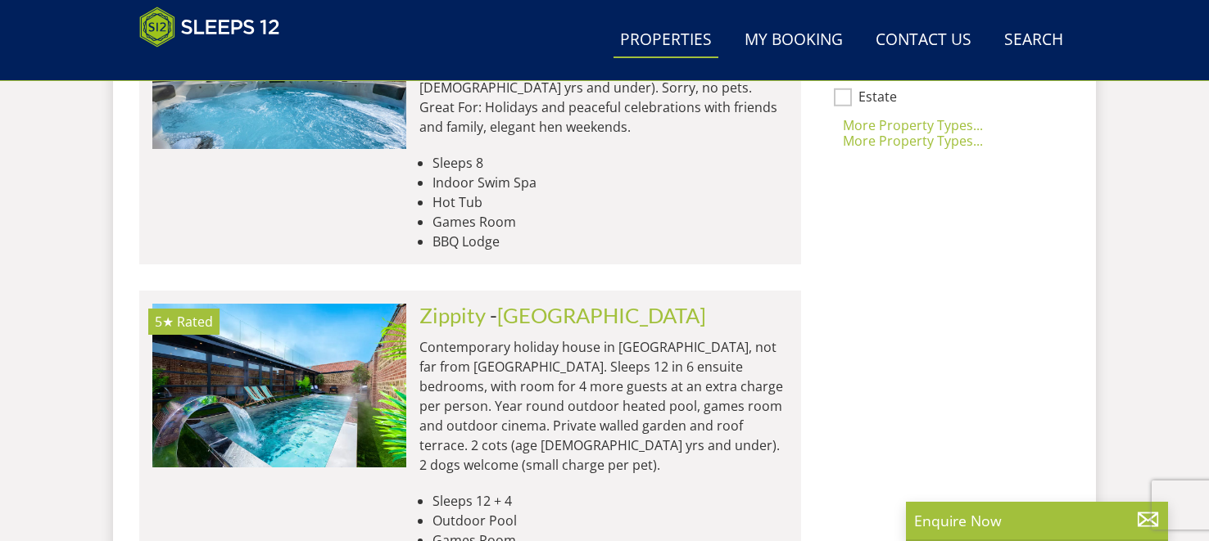
scroll to position [1450, 0]
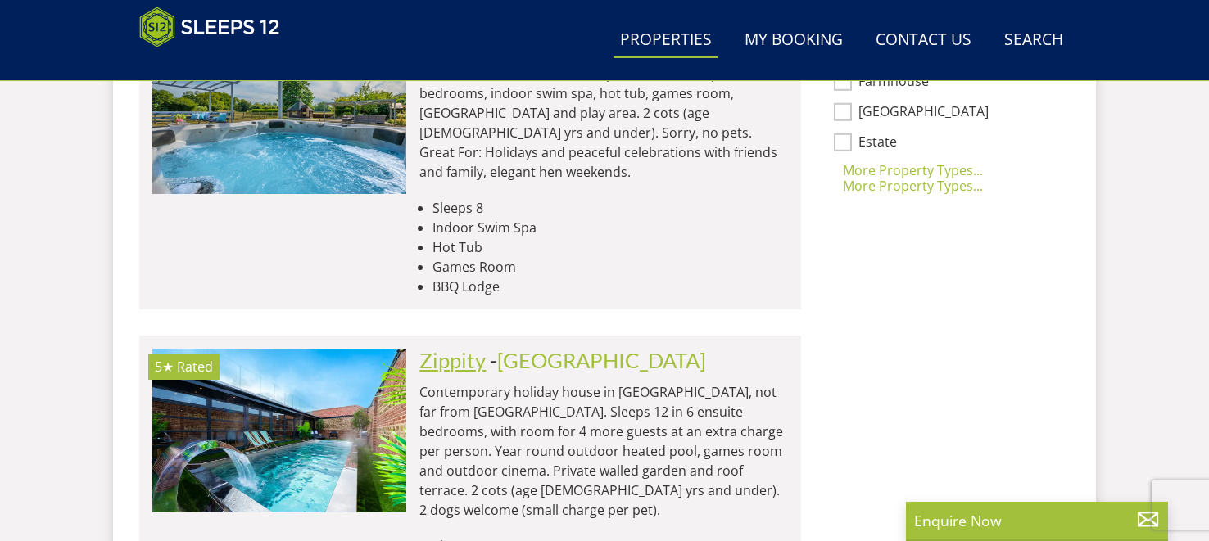
click at [461, 348] on link "Zippity" at bounding box center [452, 360] width 66 height 25
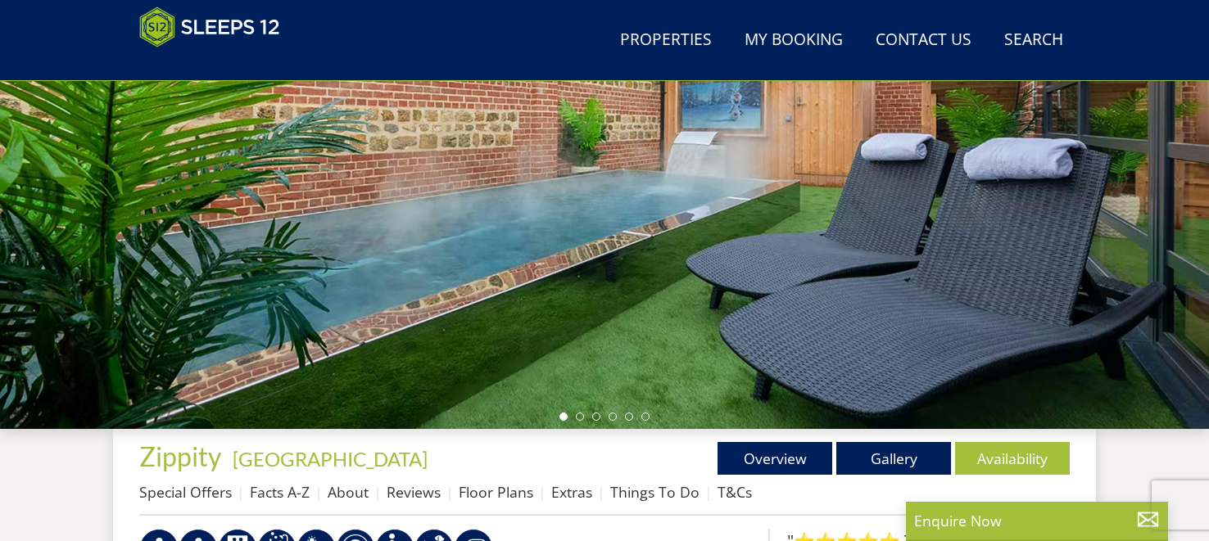
scroll to position [258, 0]
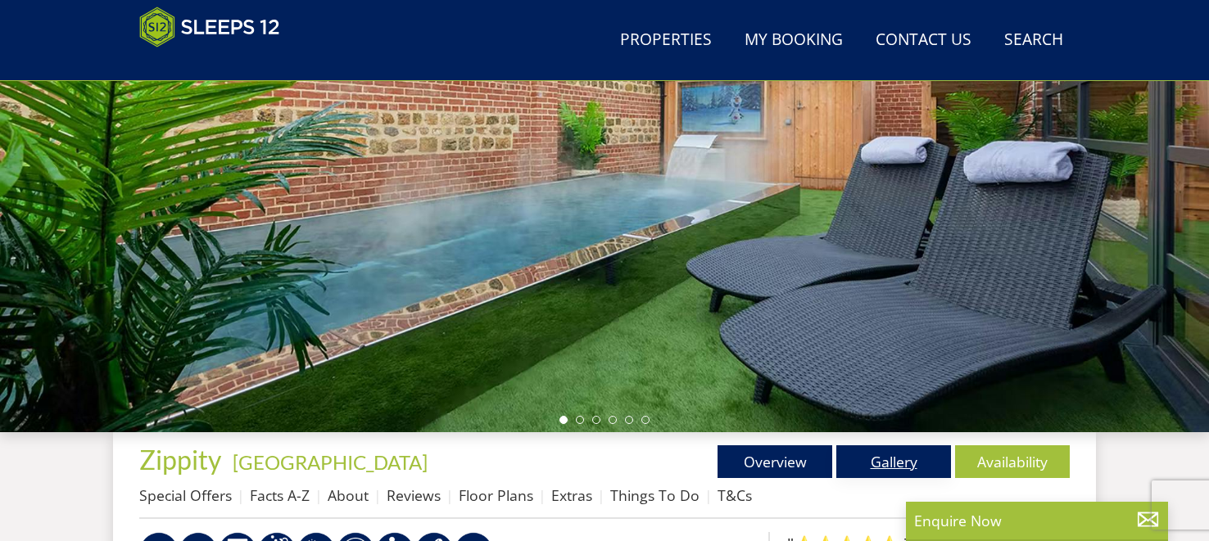
click at [911, 459] on link "Gallery" at bounding box center [893, 462] width 115 height 33
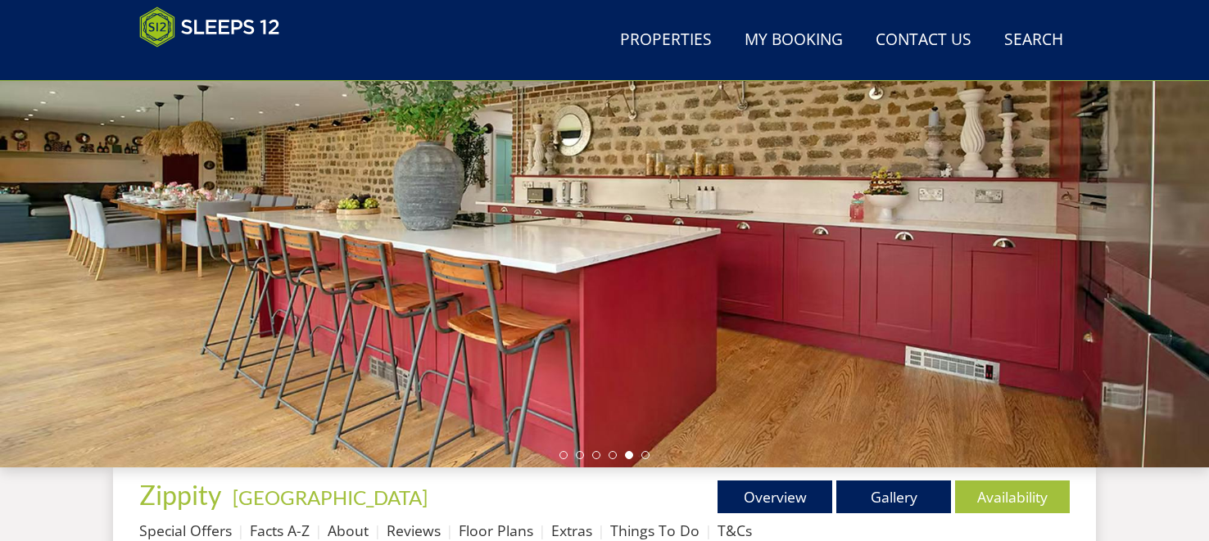
scroll to position [370, 0]
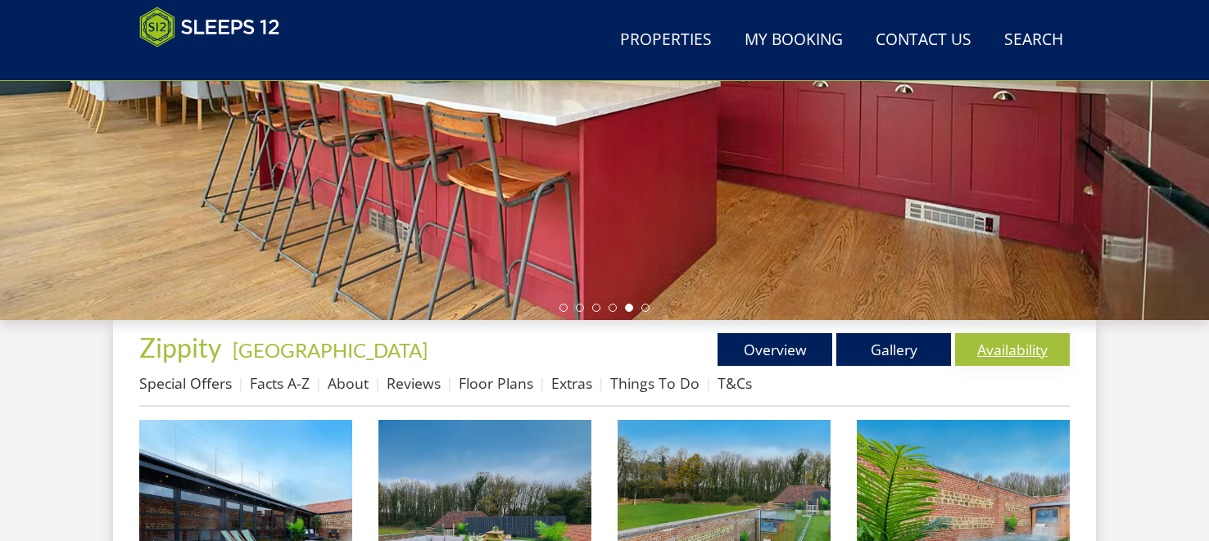
click at [993, 352] on link "Availability" at bounding box center [1012, 349] width 115 height 33
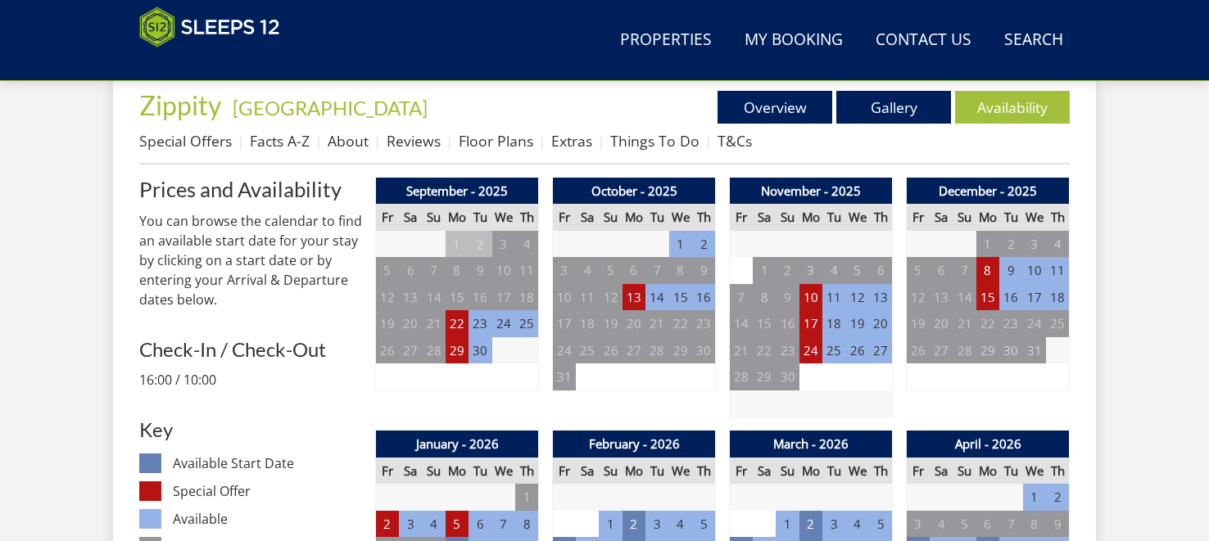
scroll to position [618, 0]
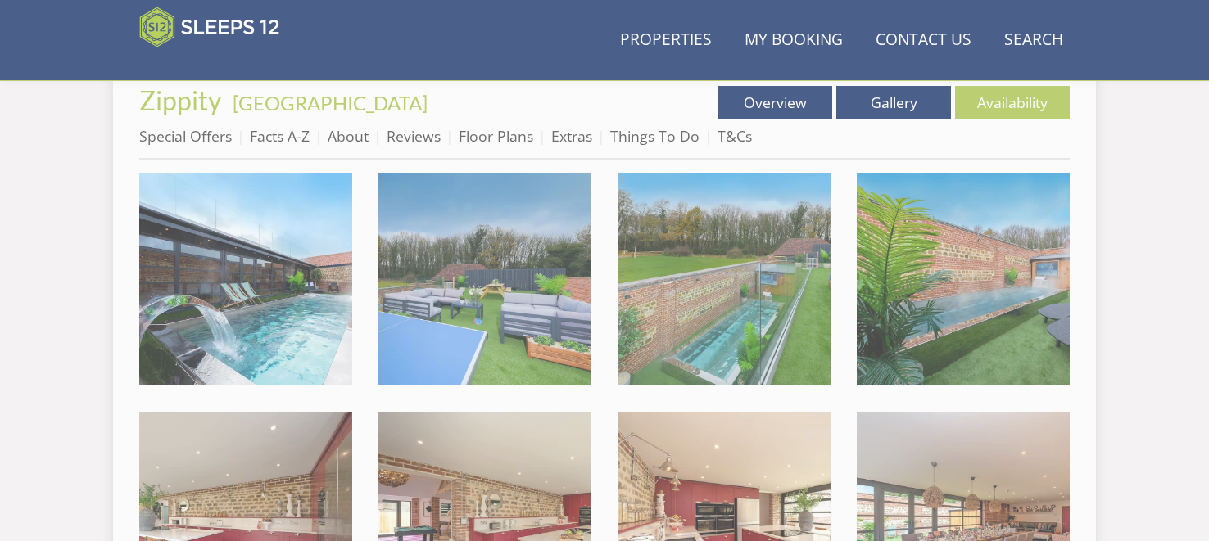
scroll to position [370, 0]
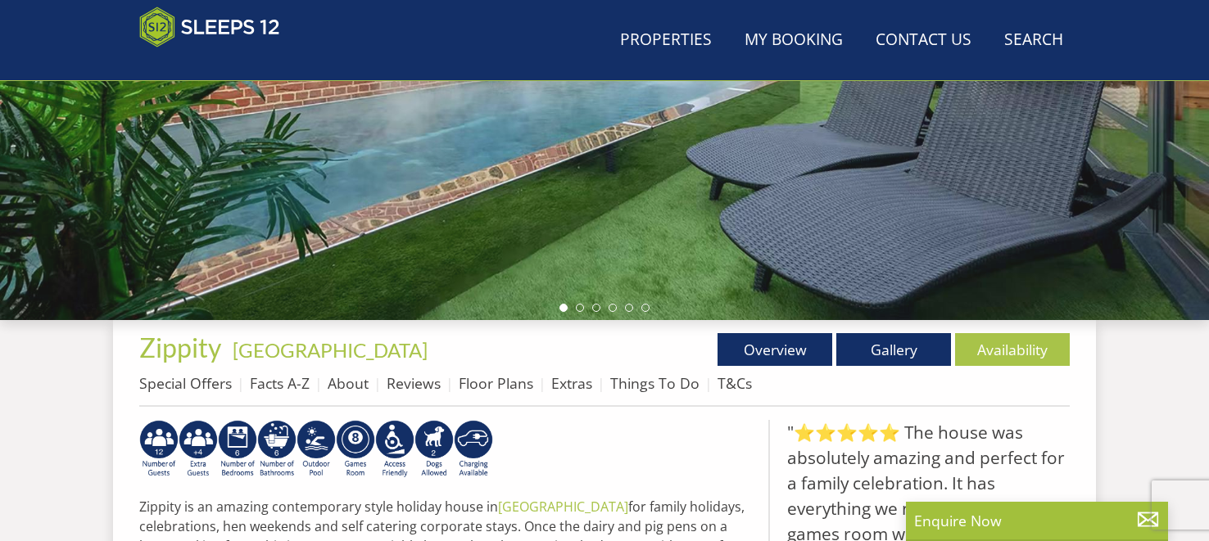
scroll to position [258, 0]
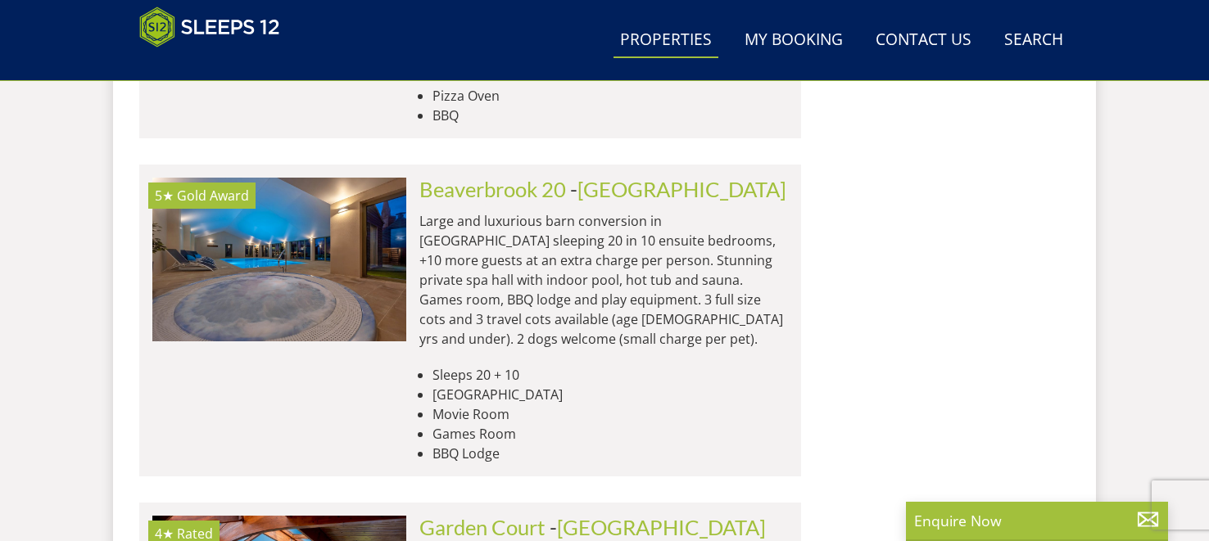
scroll to position [2521, 0]
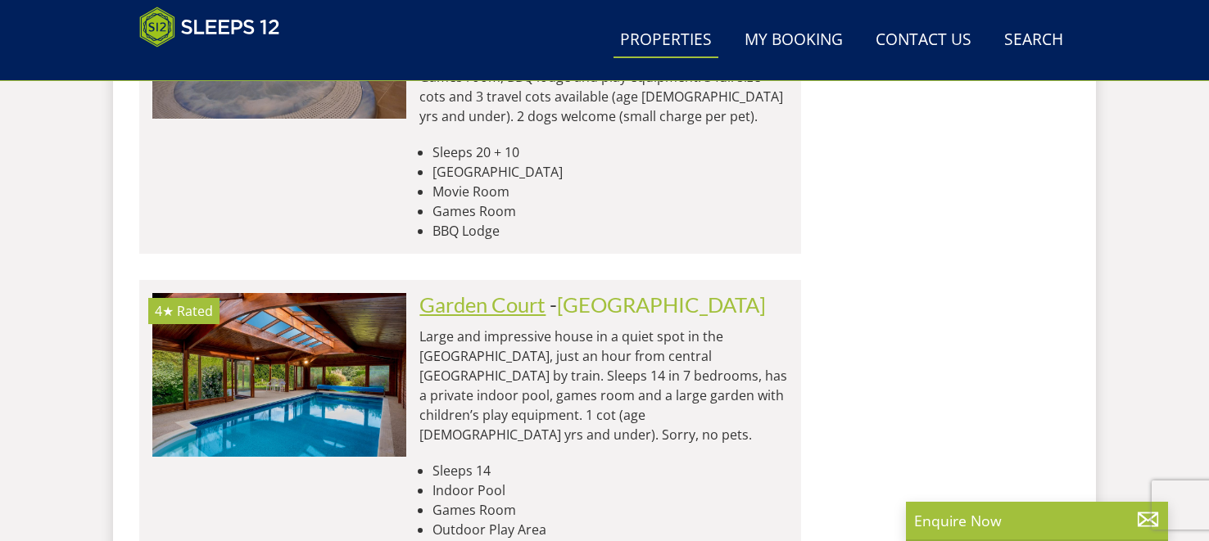
click at [491, 292] on link "Garden Court" at bounding box center [482, 304] width 126 height 25
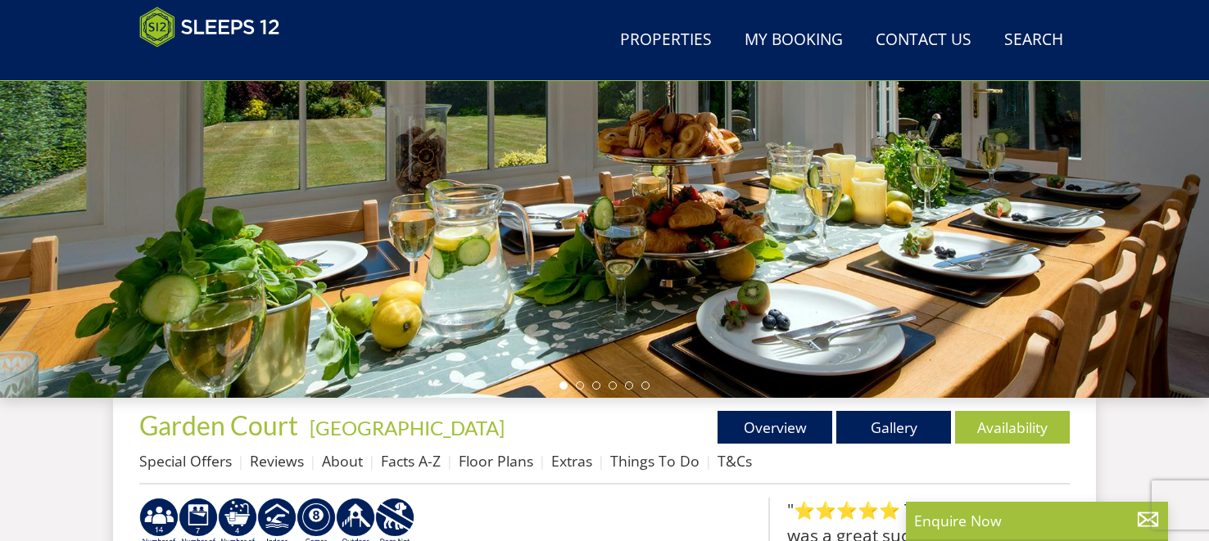
scroll to position [302, 0]
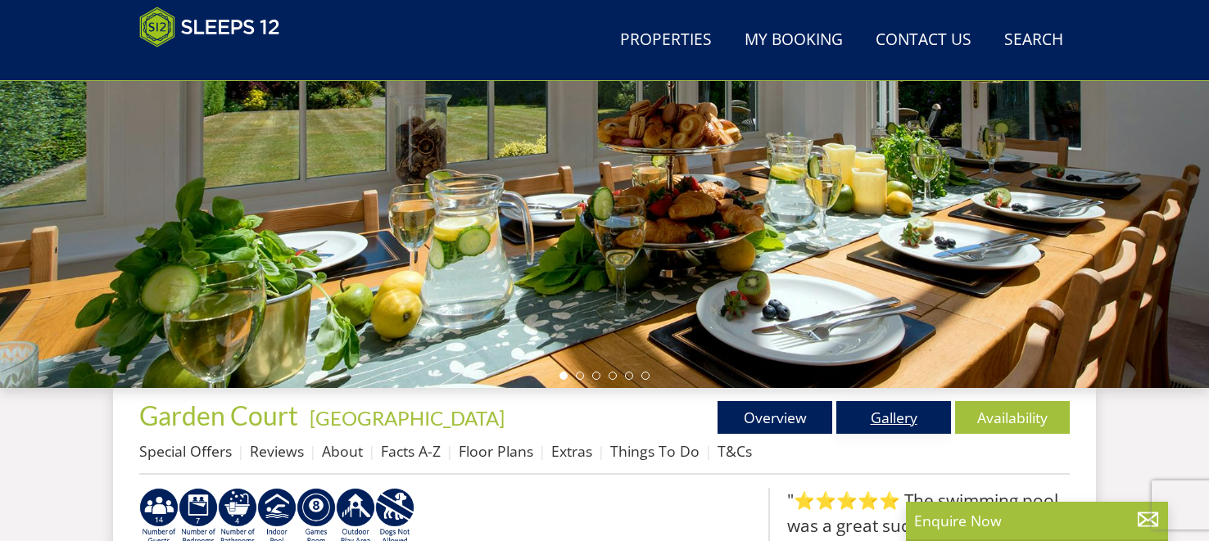
click at [889, 424] on link "Gallery" at bounding box center [893, 417] width 115 height 33
